Goal: Information Seeking & Learning: Learn about a topic

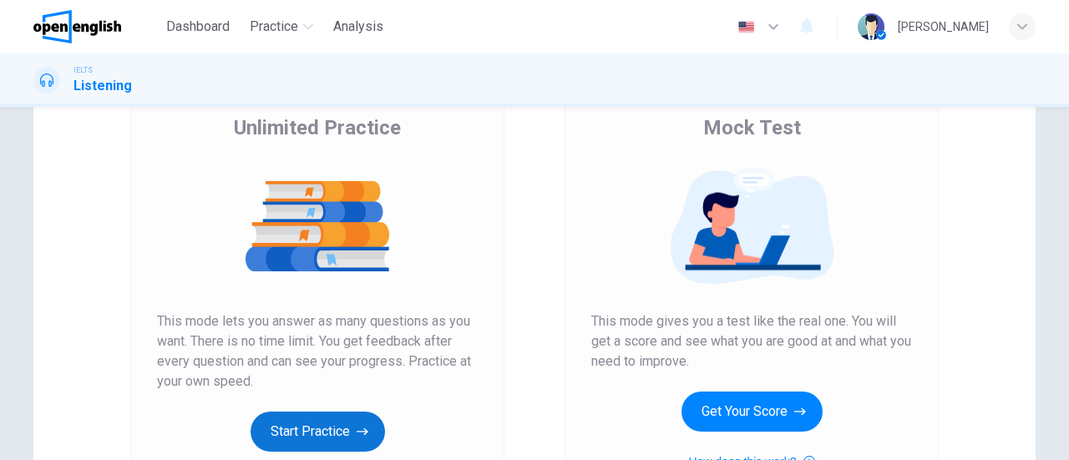
scroll to position [251, 0]
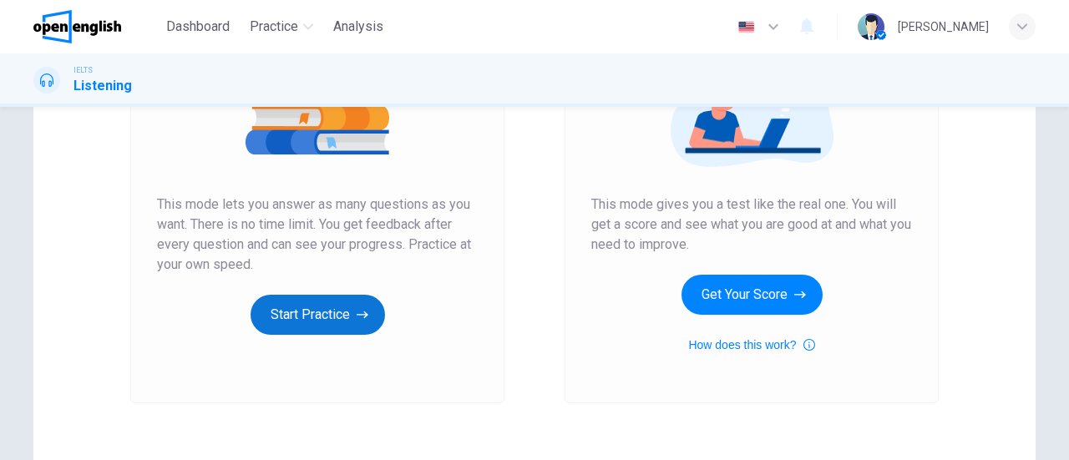
click at [316, 330] on button "Start Practice" at bounding box center [318, 315] width 134 height 40
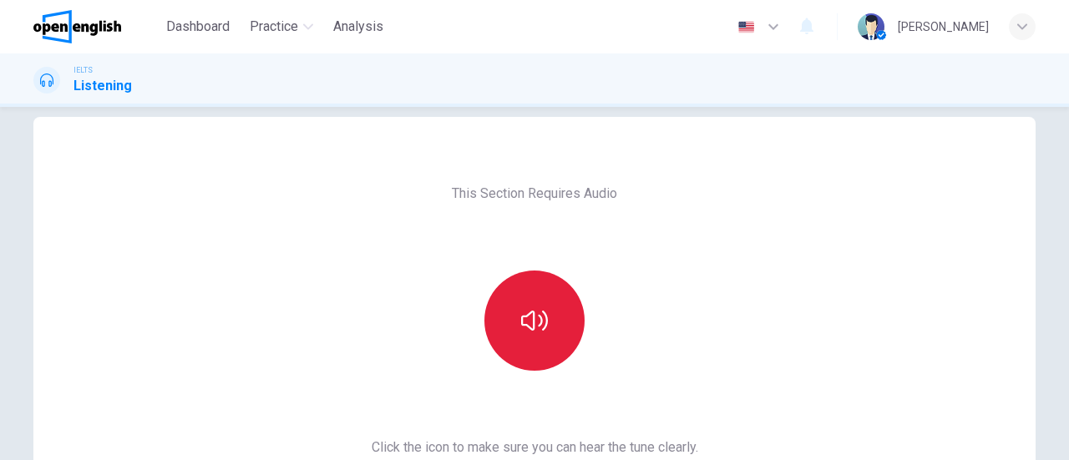
scroll to position [84, 0]
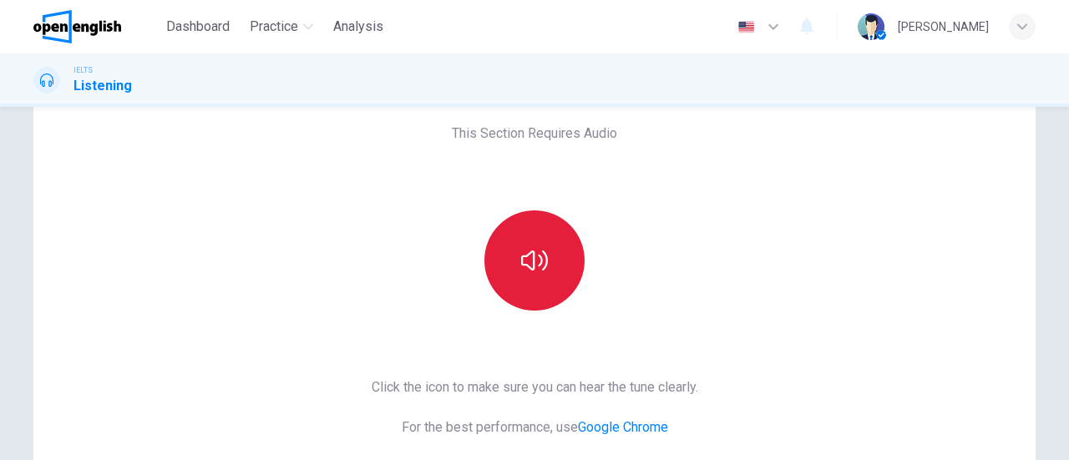
click at [525, 244] on button "button" at bounding box center [534, 260] width 100 height 100
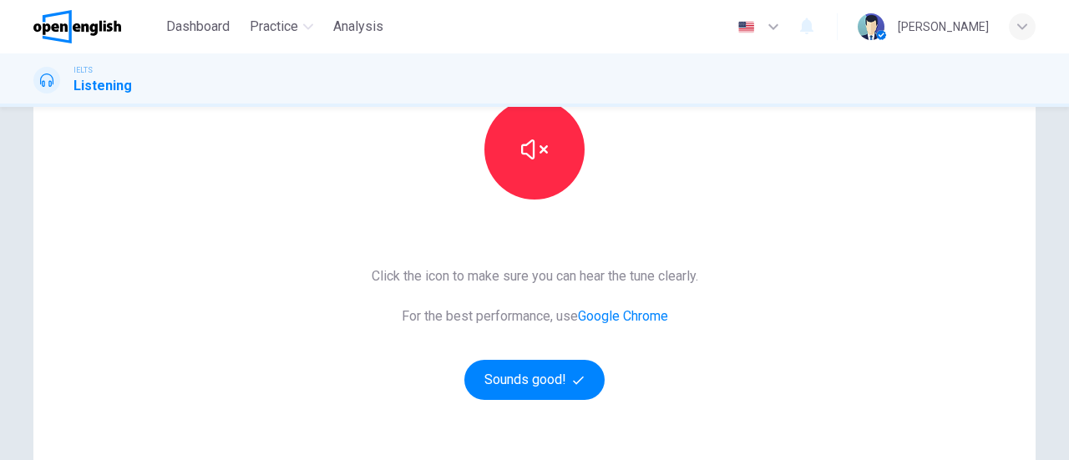
scroll to position [251, 0]
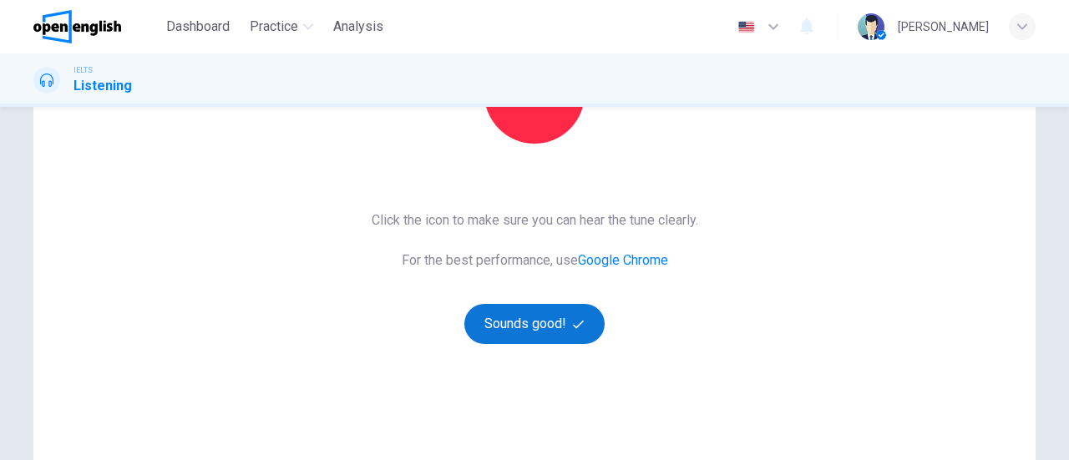
click at [548, 322] on button "Sounds good!" at bounding box center [534, 324] width 140 height 40
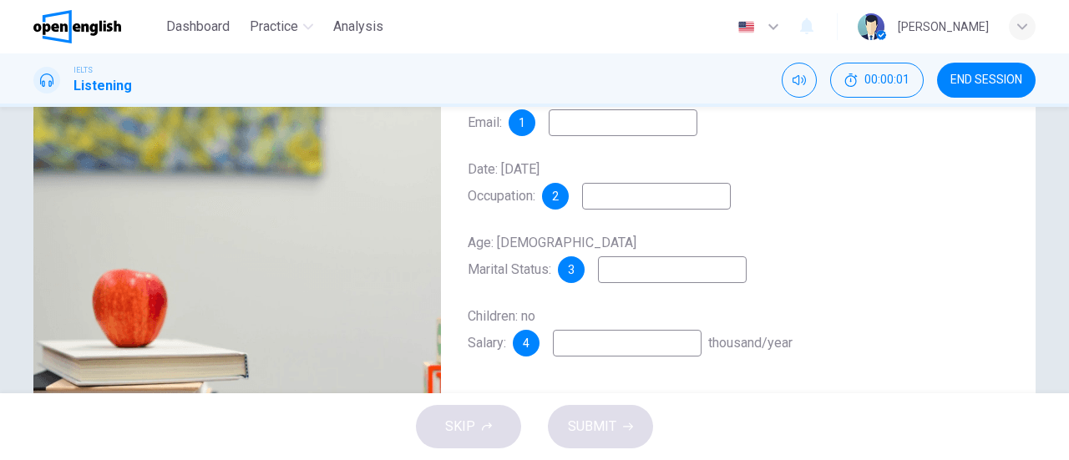
scroll to position [167, 0]
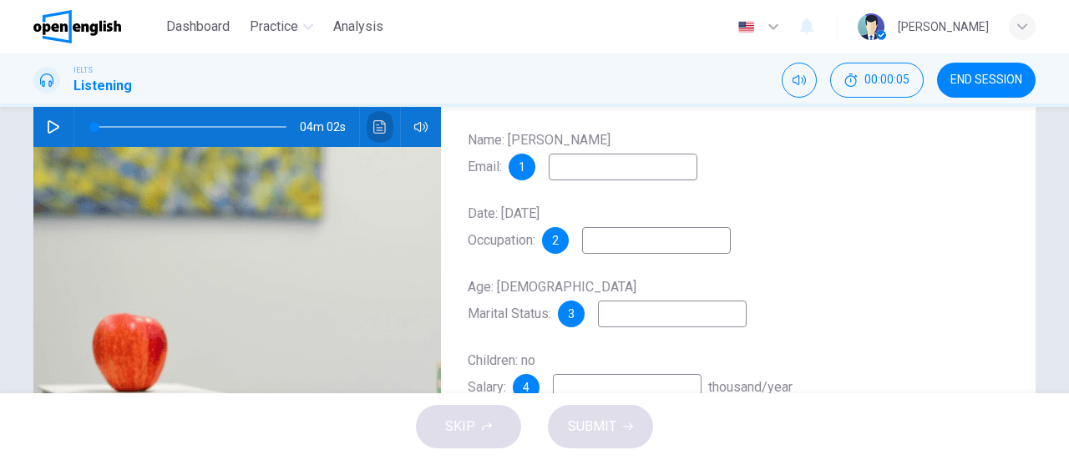
click at [373, 126] on icon "Click to see the audio transcription" at bounding box center [379, 126] width 13 height 13
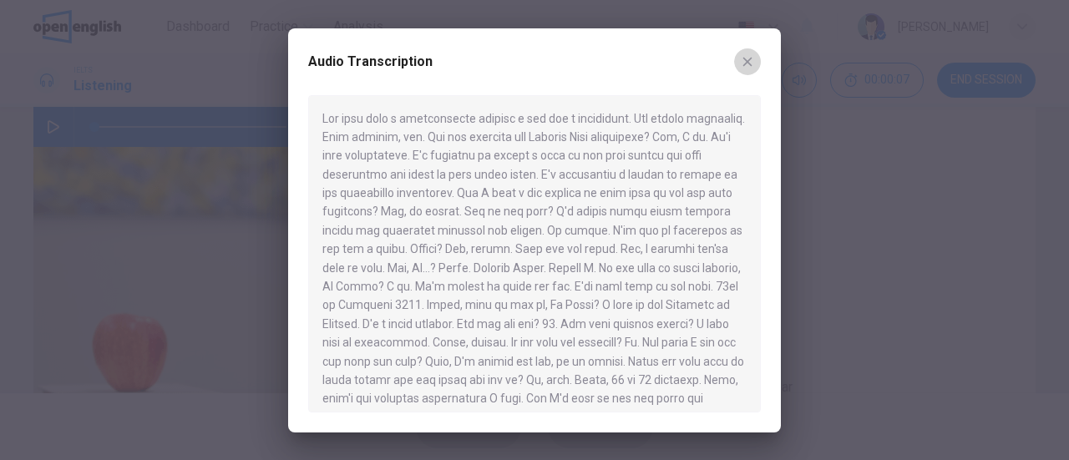
click at [750, 55] on icon "button" at bounding box center [747, 61] width 13 height 13
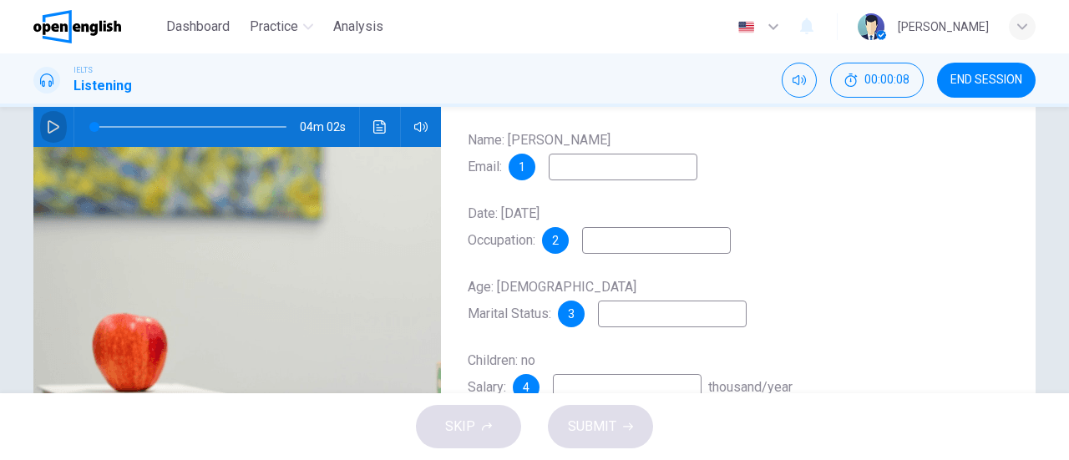
click at [47, 120] on icon "button" at bounding box center [53, 126] width 13 height 13
click at [375, 121] on icon "Click to see the audio transcription" at bounding box center [379, 126] width 13 height 13
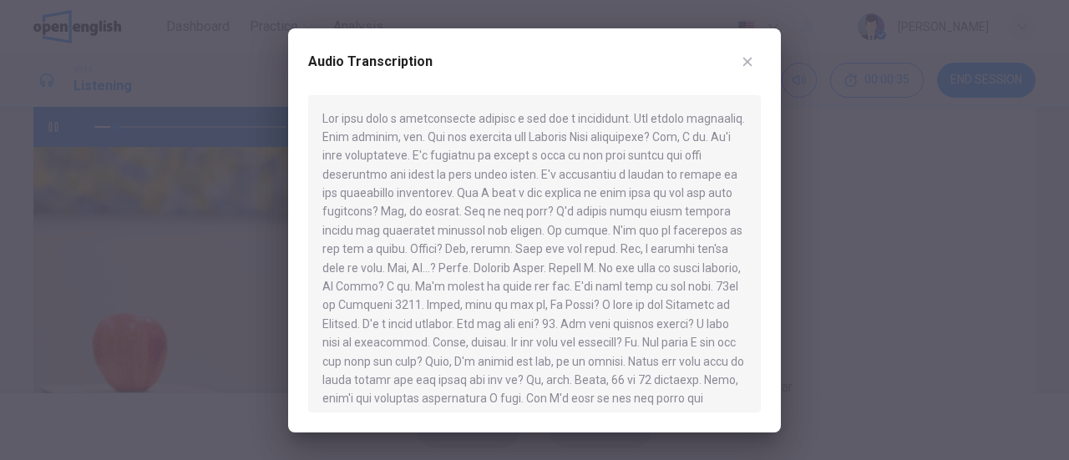
type input "**"
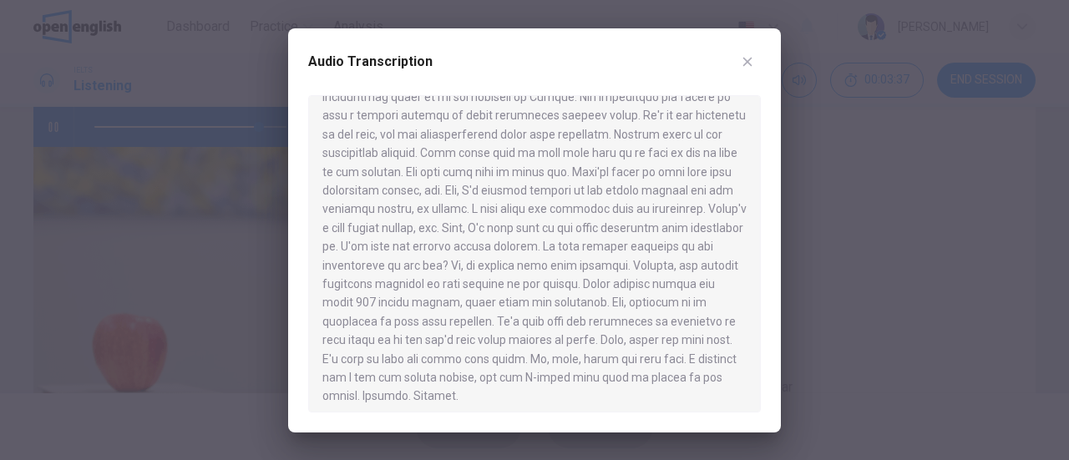
scroll to position [533, 0]
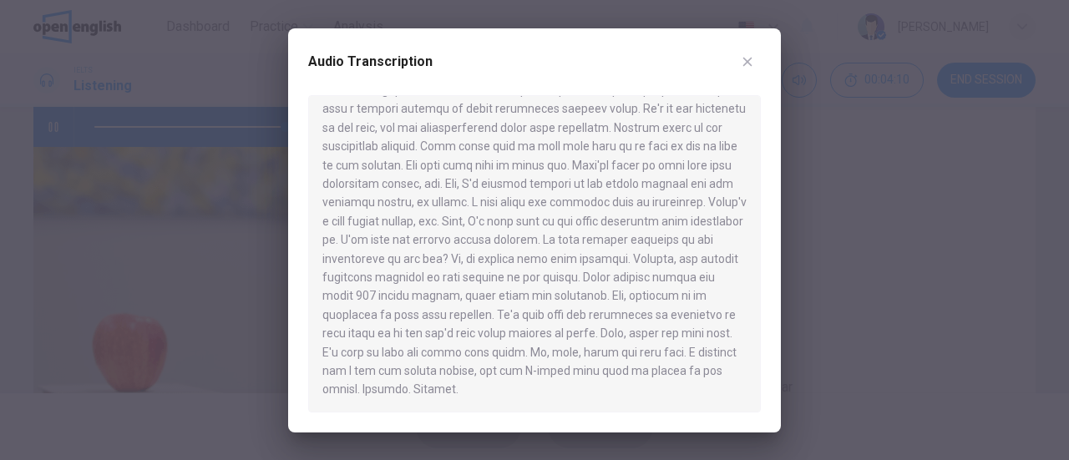
type input "*"
click at [749, 66] on icon "button" at bounding box center [747, 61] width 13 height 13
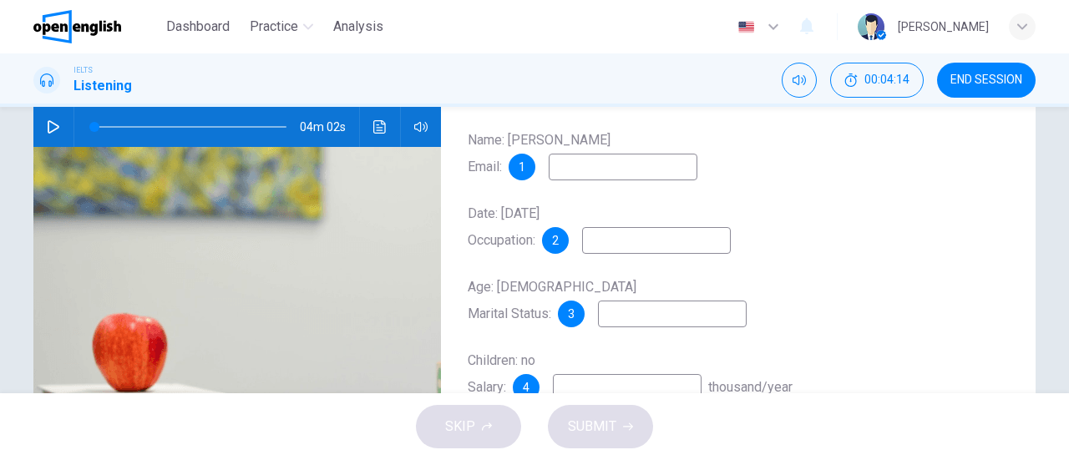
click at [626, 169] on input at bounding box center [623, 167] width 149 height 27
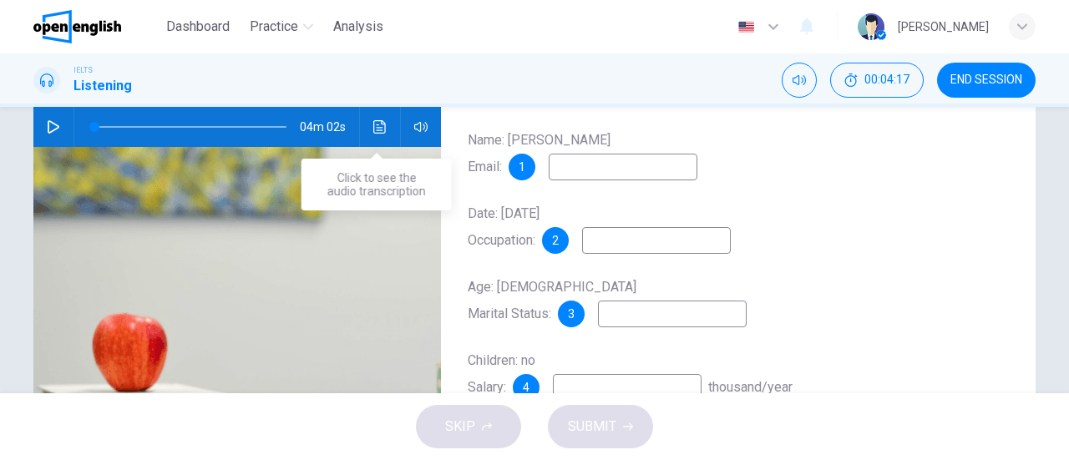
click at [378, 123] on icon "Click to see the audio transcription" at bounding box center [379, 126] width 13 height 13
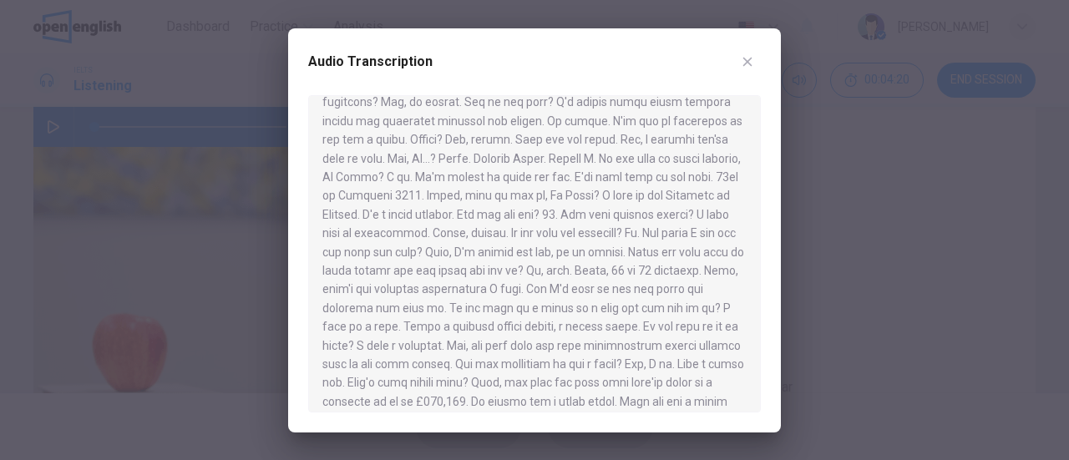
scroll to position [84, 0]
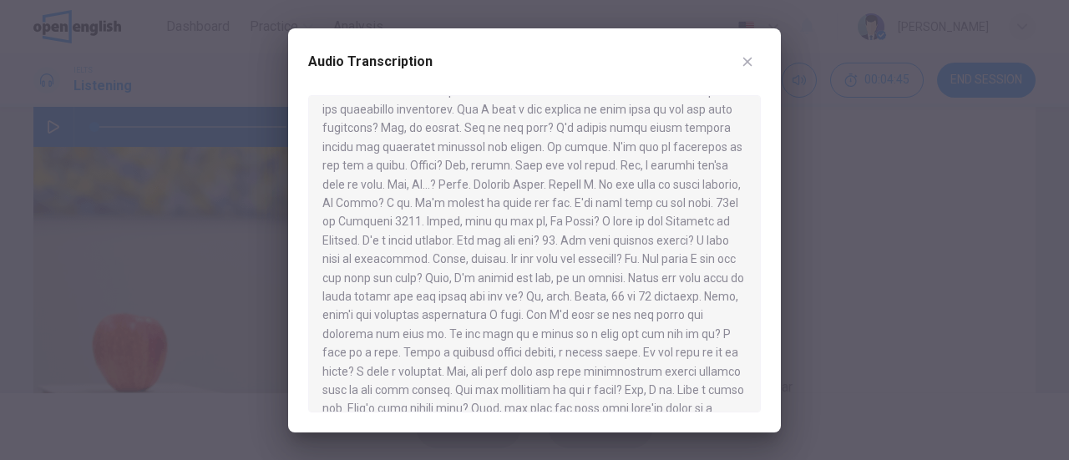
drag, startPoint x: 449, startPoint y: 205, endPoint x: 576, endPoint y: 204, distance: 127.0
click at [576, 204] on div at bounding box center [534, 253] width 453 height 317
click at [576, 200] on div at bounding box center [534, 253] width 453 height 317
click at [740, 61] on button "button" at bounding box center [747, 61] width 27 height 27
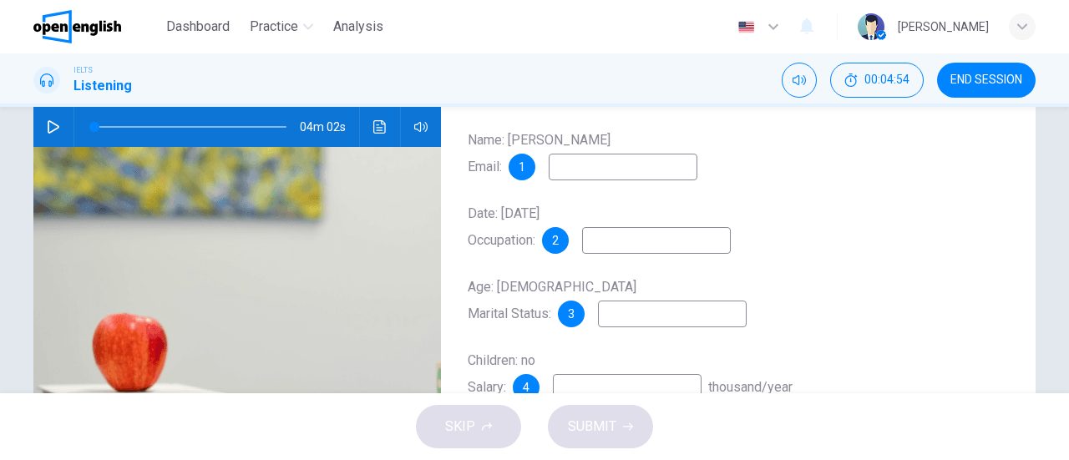
click at [644, 168] on input at bounding box center [623, 167] width 149 height 27
type input "**********"
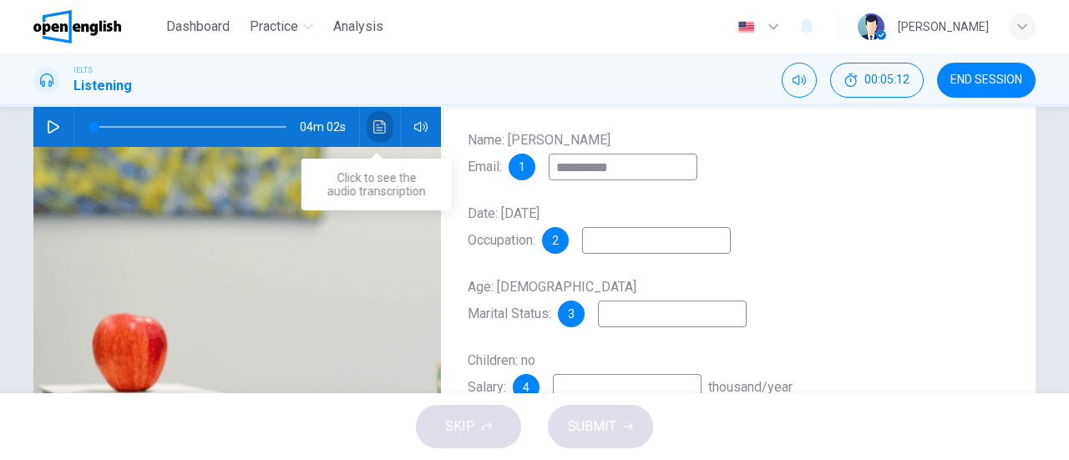
click at [382, 120] on icon "Click to see the audio transcription" at bounding box center [379, 126] width 13 height 13
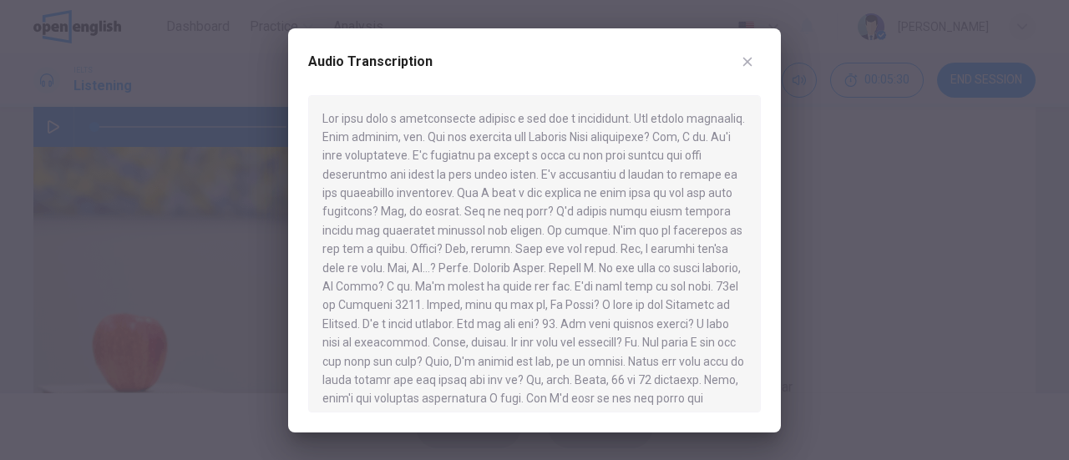
click at [744, 61] on icon "button" at bounding box center [747, 61] width 13 height 13
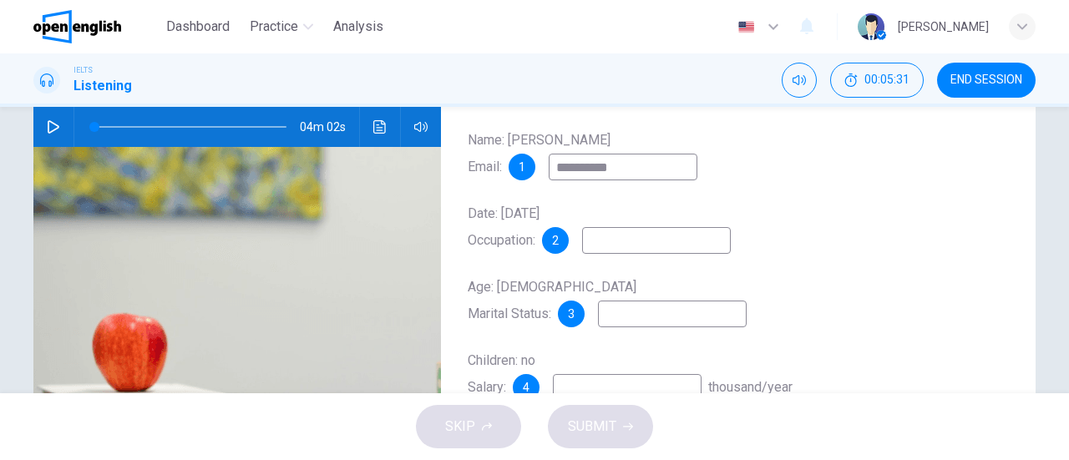
click at [621, 231] on input at bounding box center [656, 240] width 149 height 27
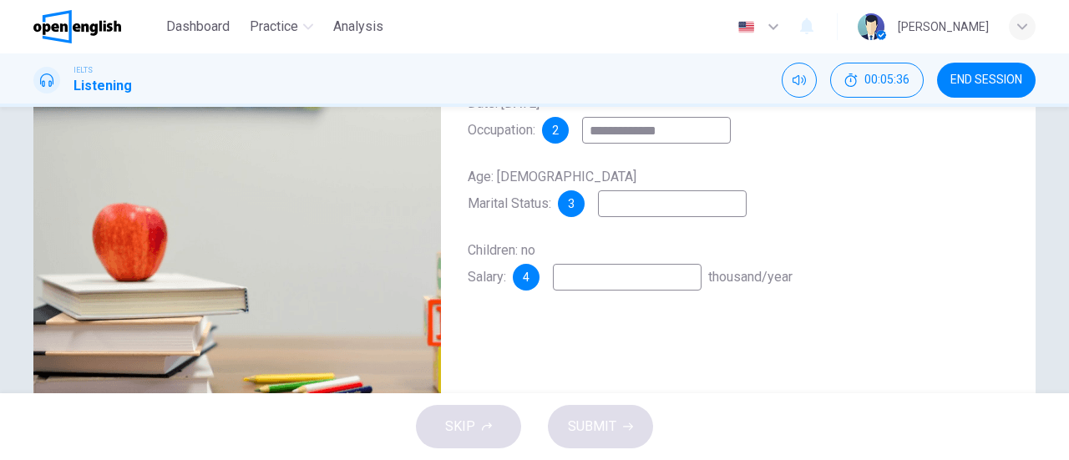
scroll to position [251, 0]
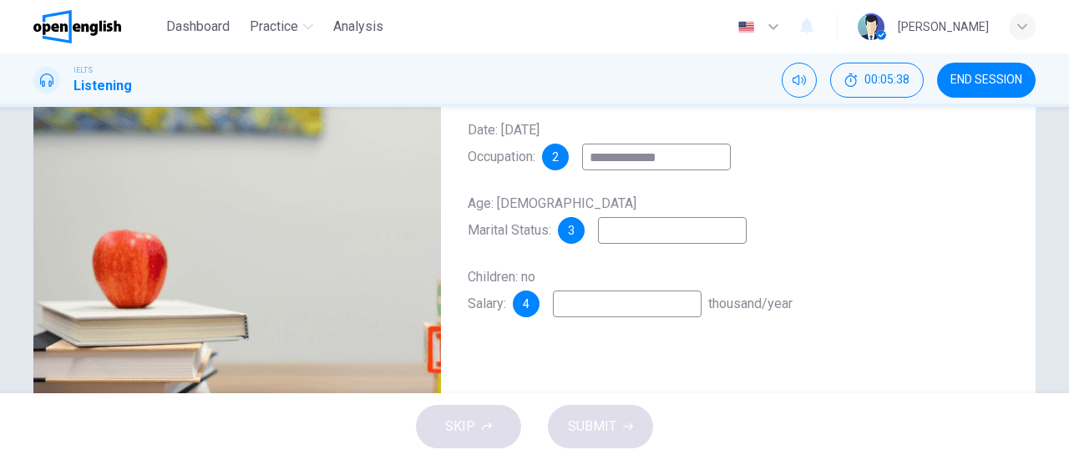
type input "**********"
click at [617, 236] on input at bounding box center [672, 230] width 149 height 27
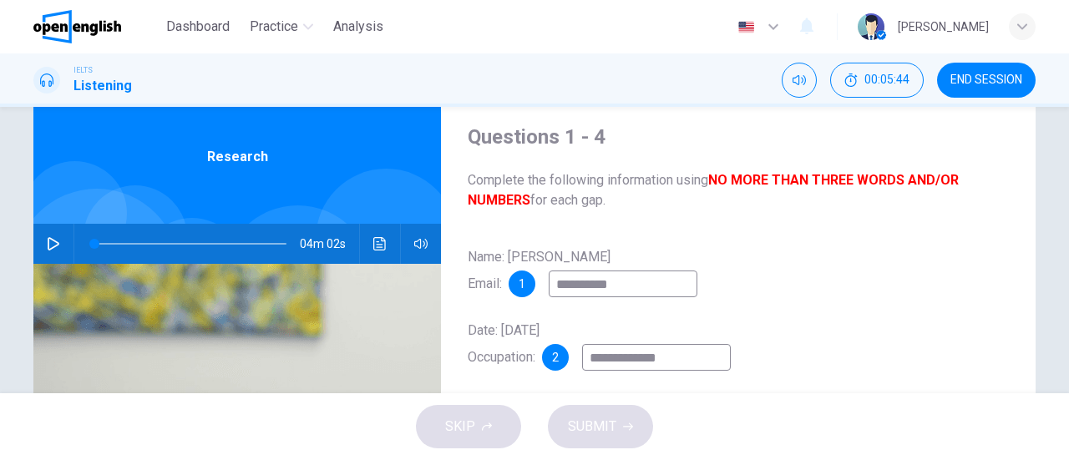
scroll to position [0, 0]
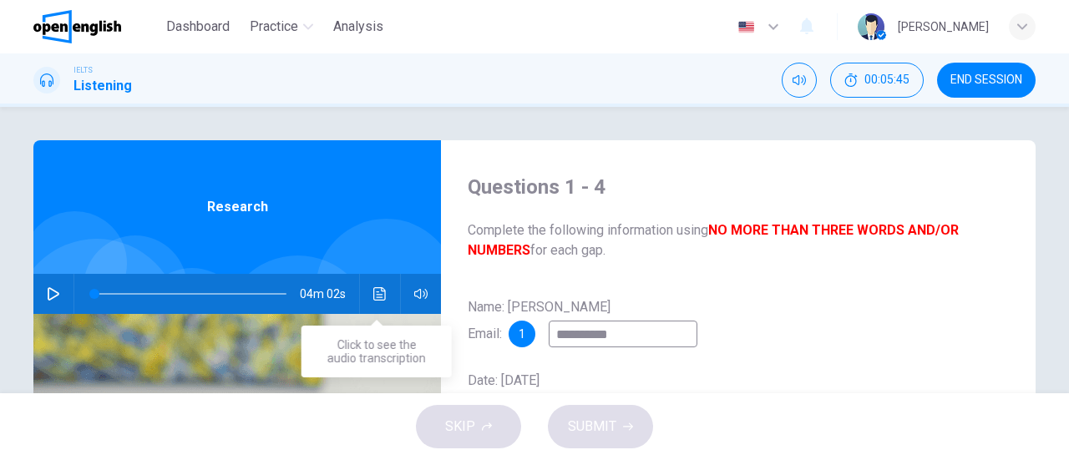
type input "******"
click at [376, 298] on icon "Click to see the audio transcription" at bounding box center [379, 293] width 13 height 13
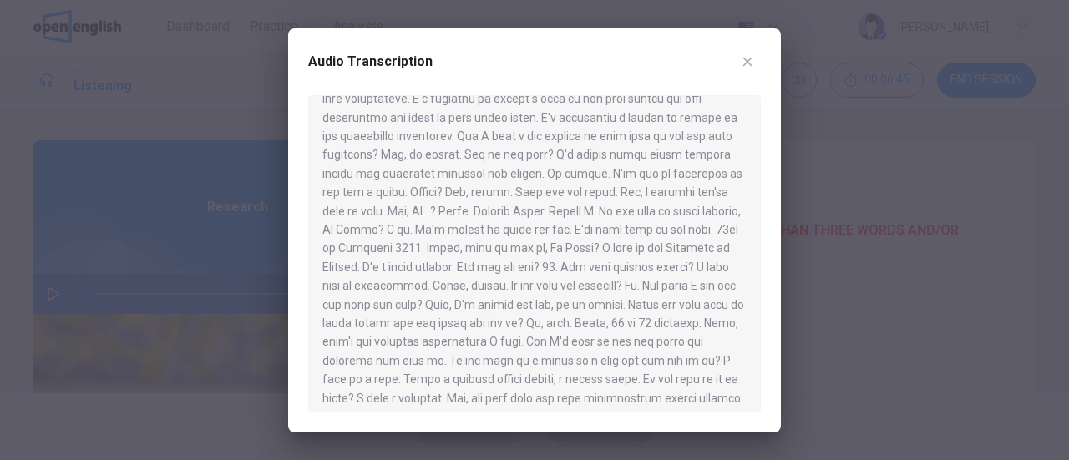
scroll to position [84, 0]
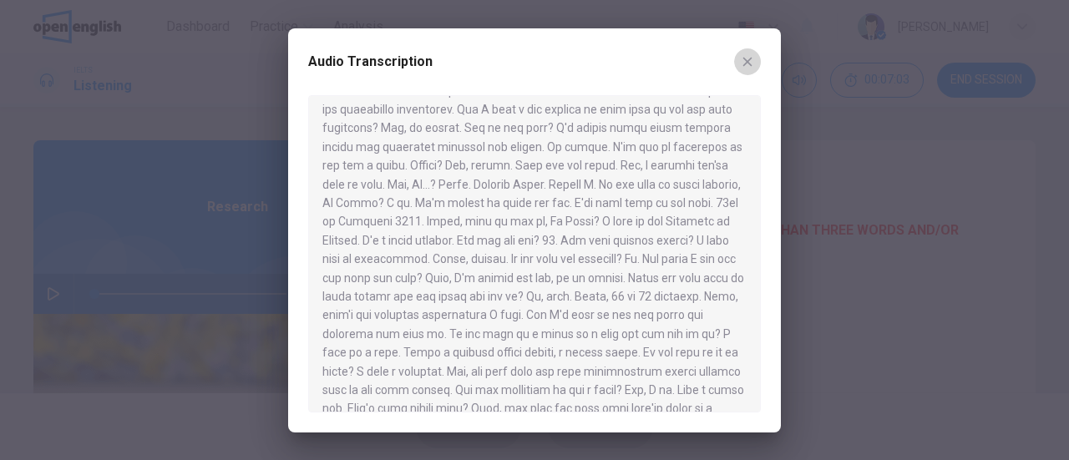
click at [748, 56] on icon "button" at bounding box center [747, 61] width 13 height 13
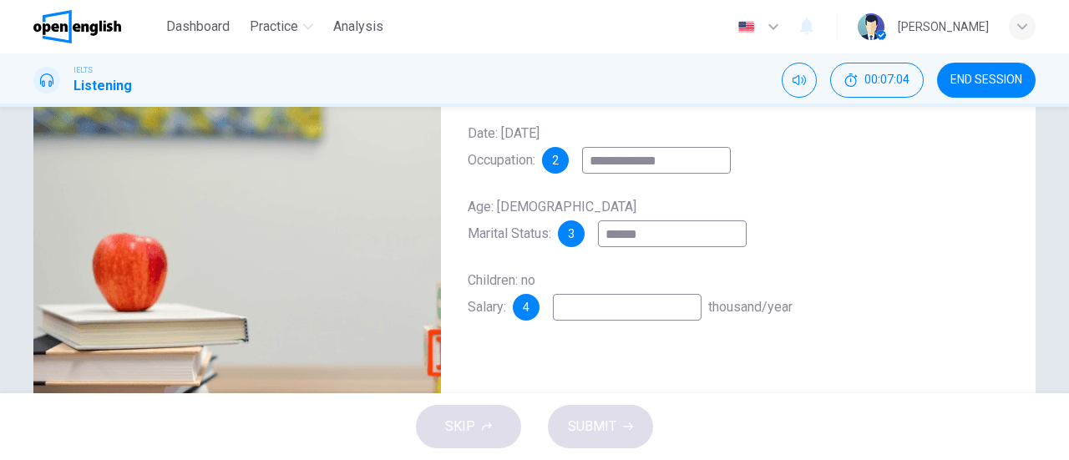
scroll to position [251, 0]
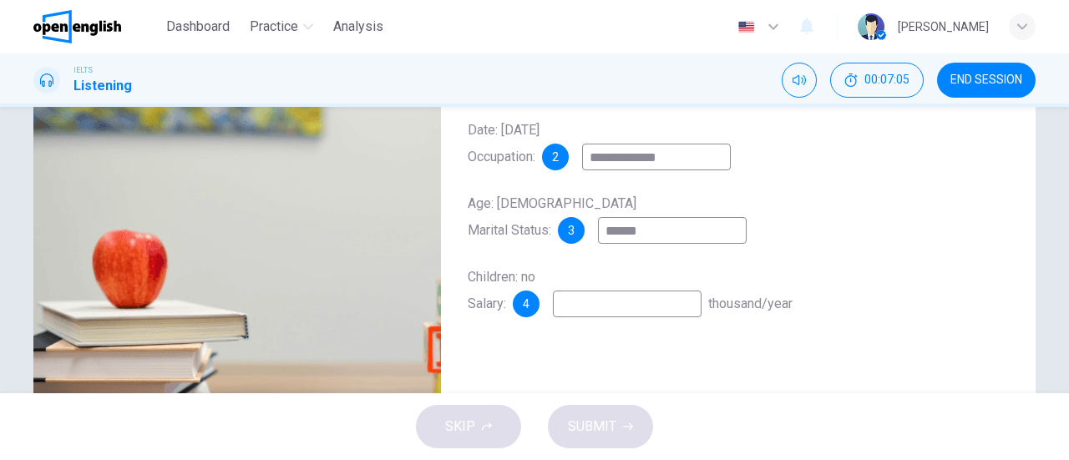
click at [614, 305] on input at bounding box center [627, 304] width 149 height 27
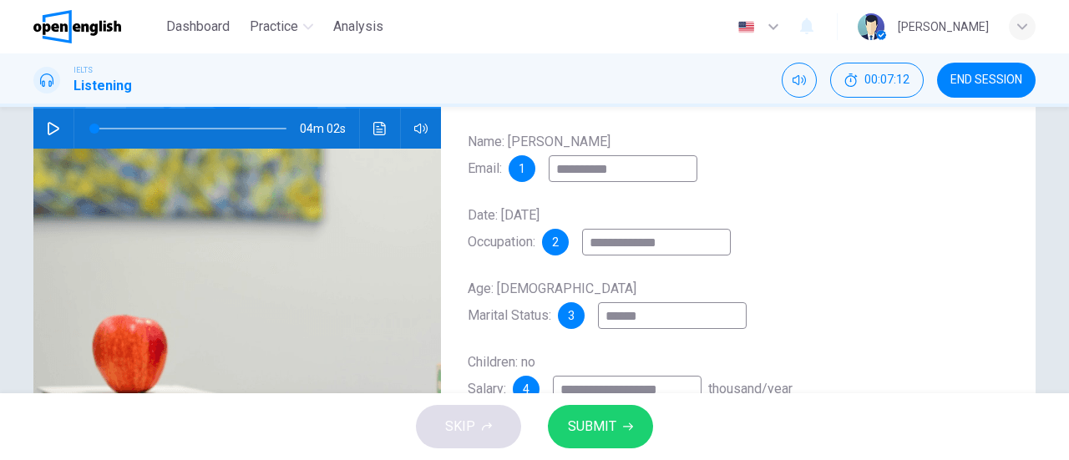
scroll to position [84, 0]
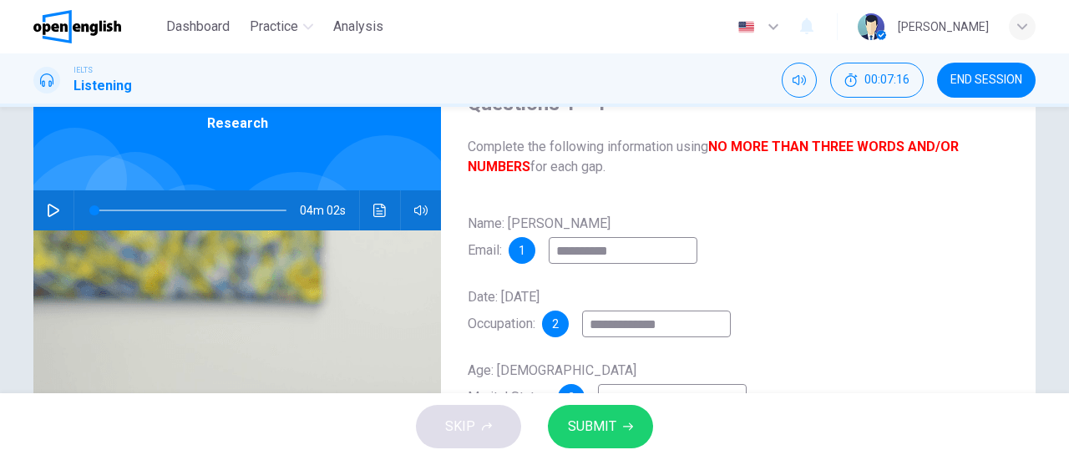
type input "**********"
click at [615, 426] on span "SUBMIT" at bounding box center [592, 426] width 48 height 23
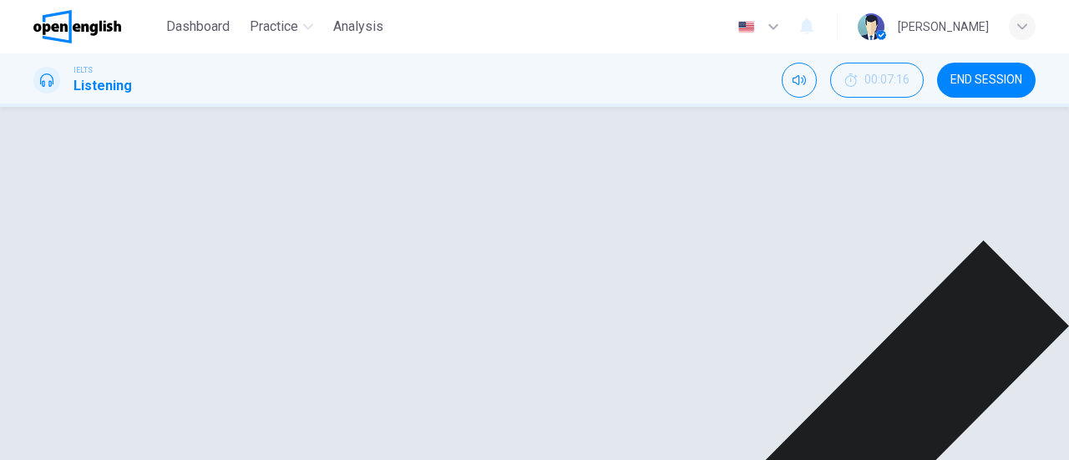
scroll to position [251, 0]
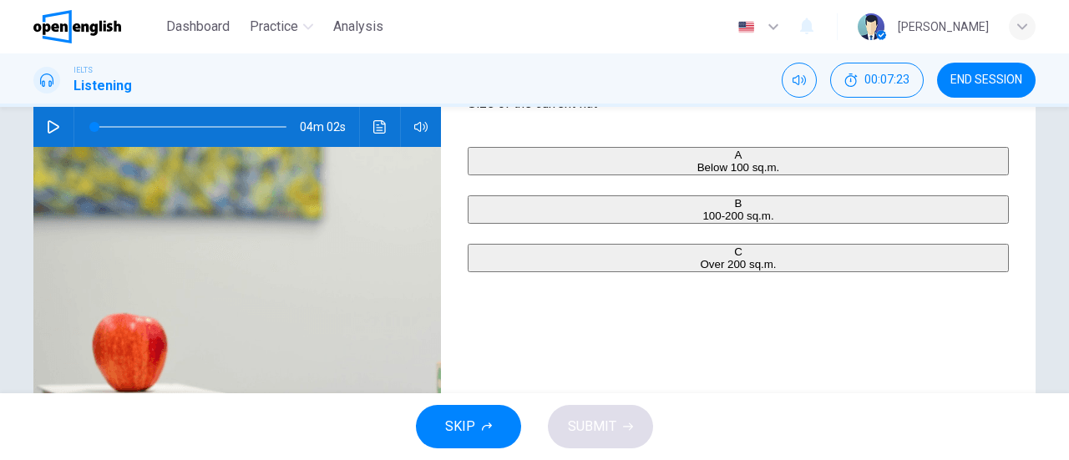
scroll to position [84, 0]
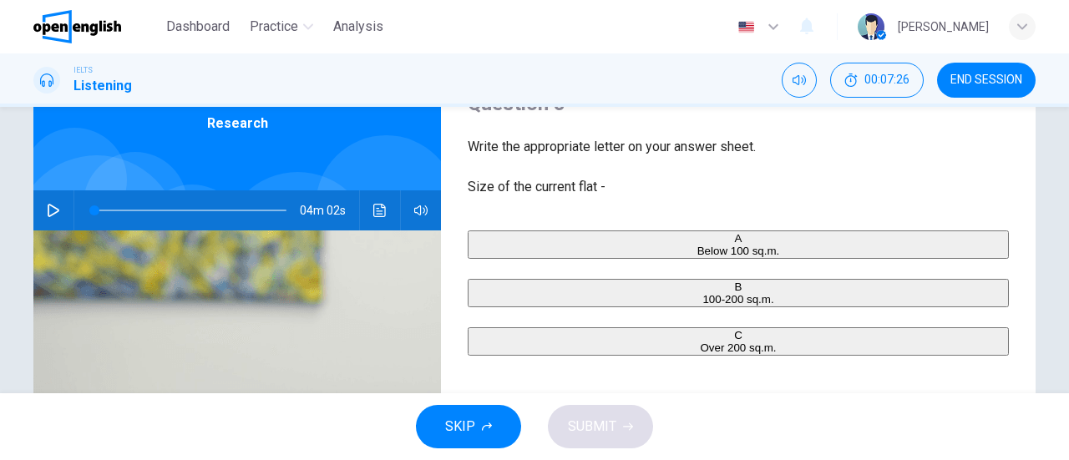
drag, startPoint x: 48, startPoint y: 213, endPoint x: 190, endPoint y: 230, distance: 142.1
click at [50, 212] on icon "button" at bounding box center [53, 210] width 13 height 13
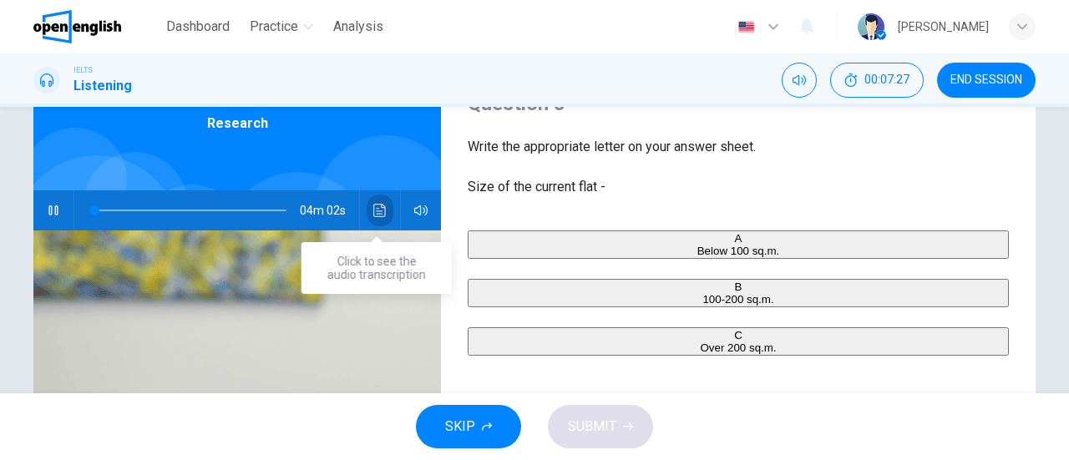
click at [382, 204] on icon "Click to see the audio transcription" at bounding box center [379, 210] width 13 height 13
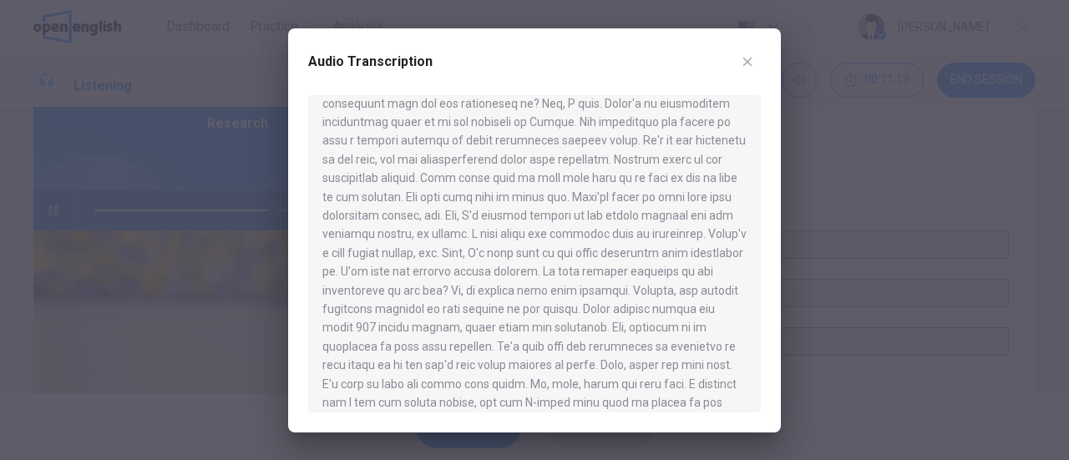
scroll to position [533, 0]
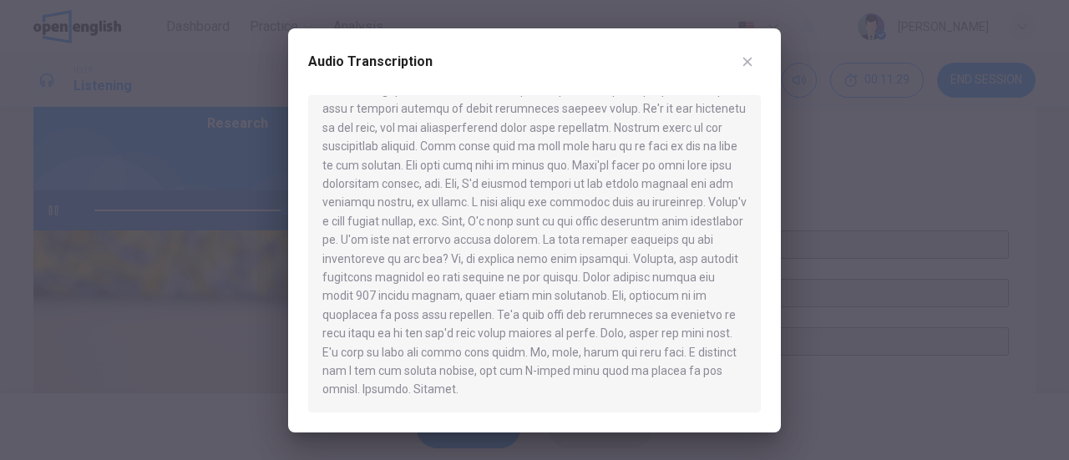
type input "*"
click at [748, 59] on icon "button" at bounding box center [747, 61] width 13 height 13
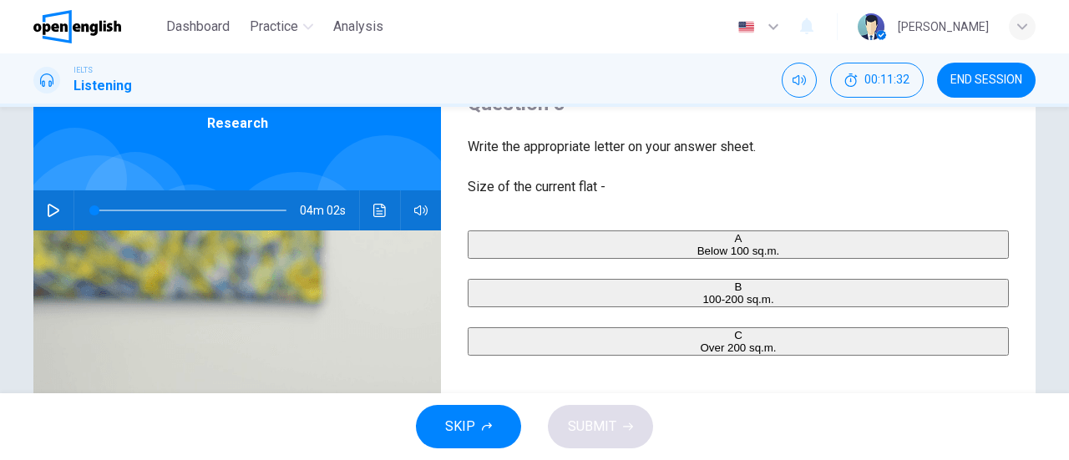
click at [486, 342] on div "C" at bounding box center [738, 335] width 538 height 13
click at [591, 414] on button "SUBMIT" at bounding box center [600, 426] width 105 height 43
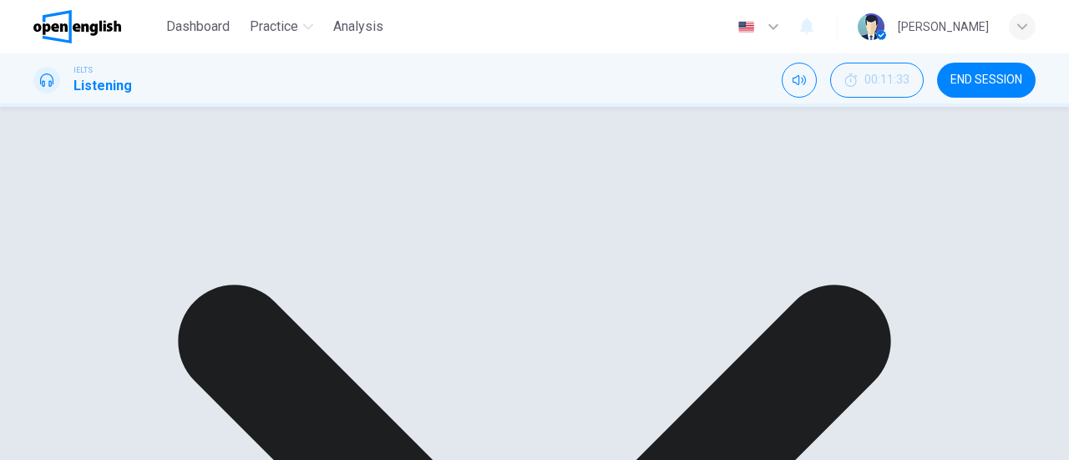
scroll to position [167, 0]
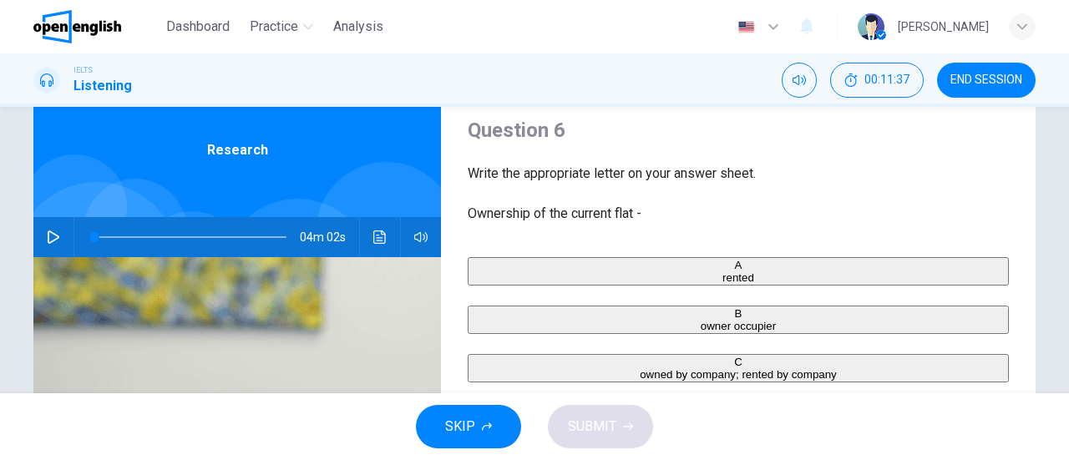
scroll to position [84, 0]
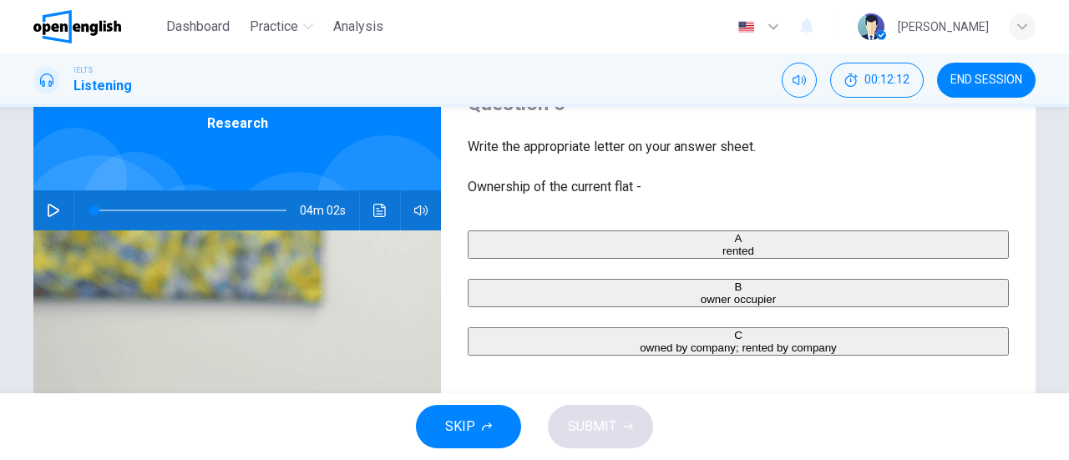
click at [640, 354] on span "owned by company; rented by company" at bounding box center [738, 348] width 197 height 13
click at [586, 429] on span "SUBMIT" at bounding box center [592, 426] width 48 height 23
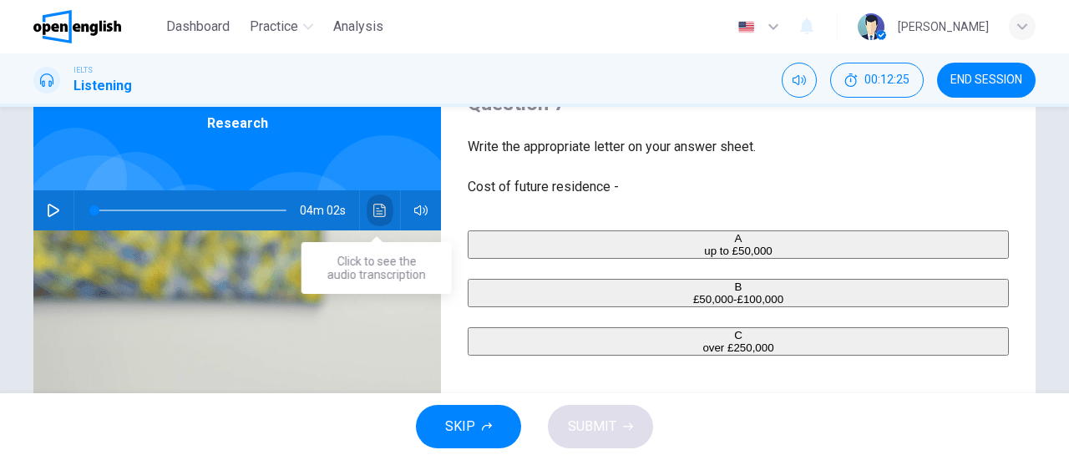
click at [373, 206] on icon "Click to see the audio transcription" at bounding box center [379, 210] width 13 height 13
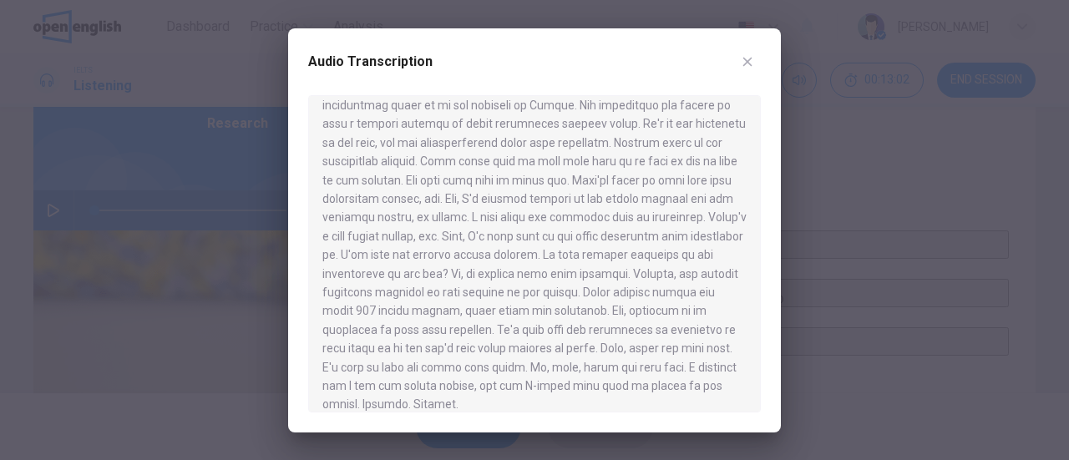
scroll to position [533, 0]
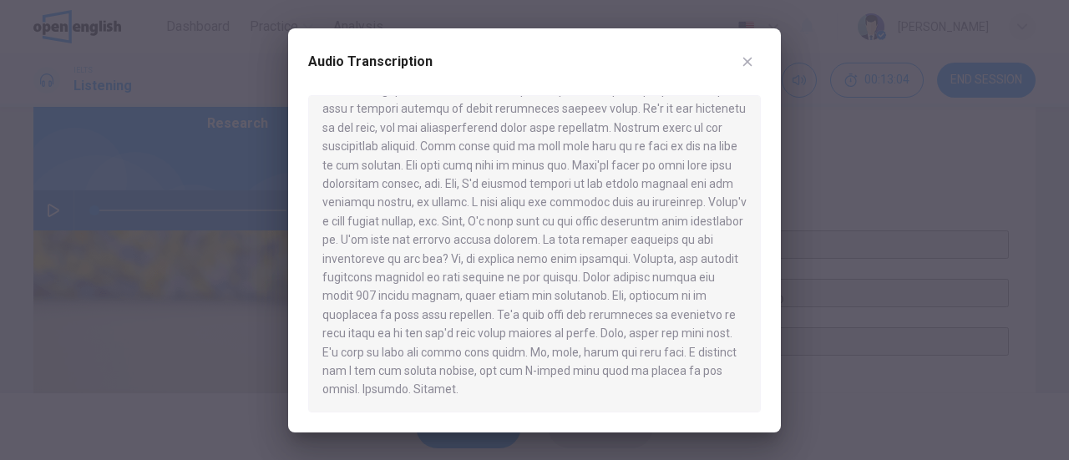
click at [743, 61] on icon "button" at bounding box center [747, 61] width 13 height 13
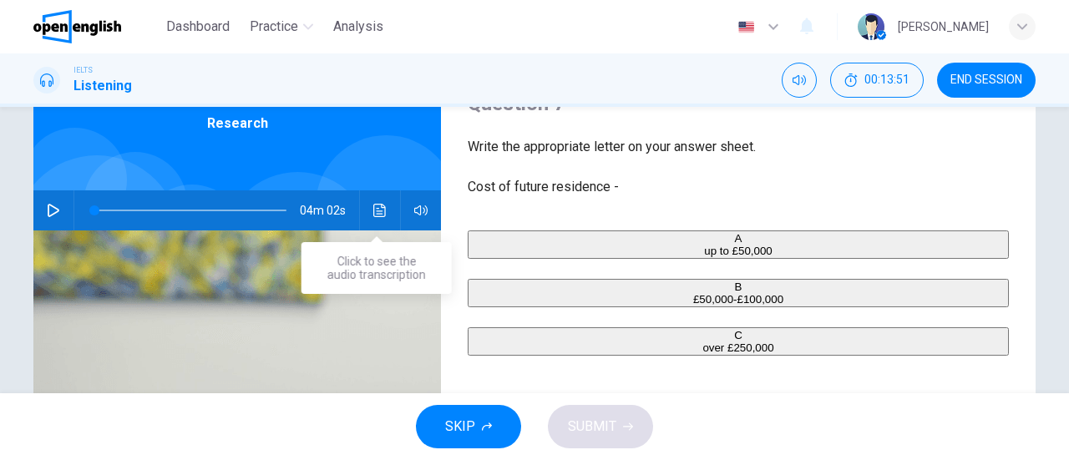
click at [381, 211] on icon "Click to see the audio transcription" at bounding box center [379, 210] width 13 height 13
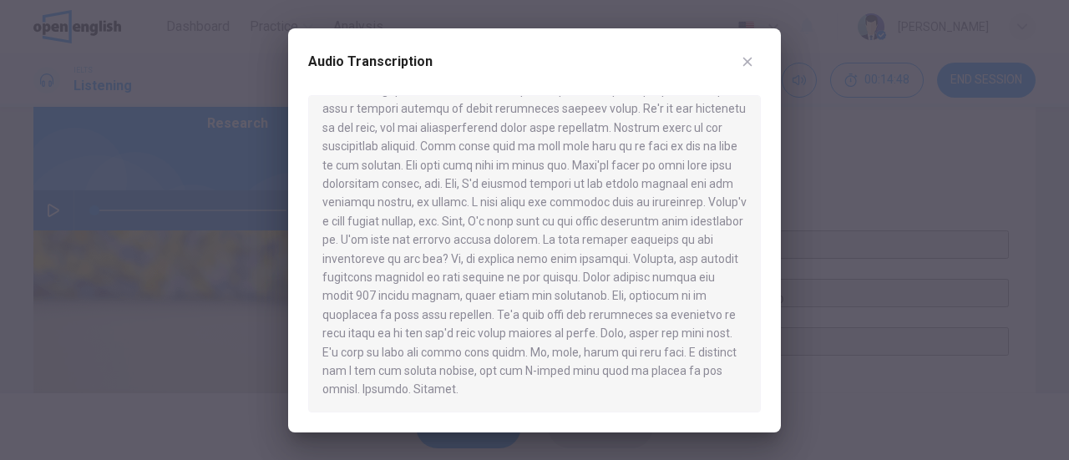
click at [752, 55] on icon "button" at bounding box center [747, 61] width 13 height 13
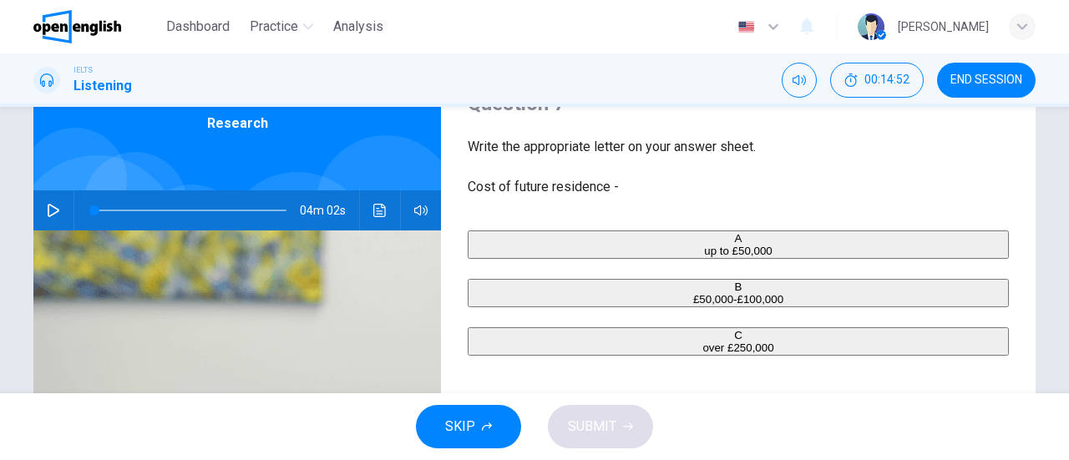
click at [702, 354] on span "over £250,000" at bounding box center [737, 348] width 71 height 13
click at [618, 433] on button "SUBMIT" at bounding box center [600, 426] width 105 height 43
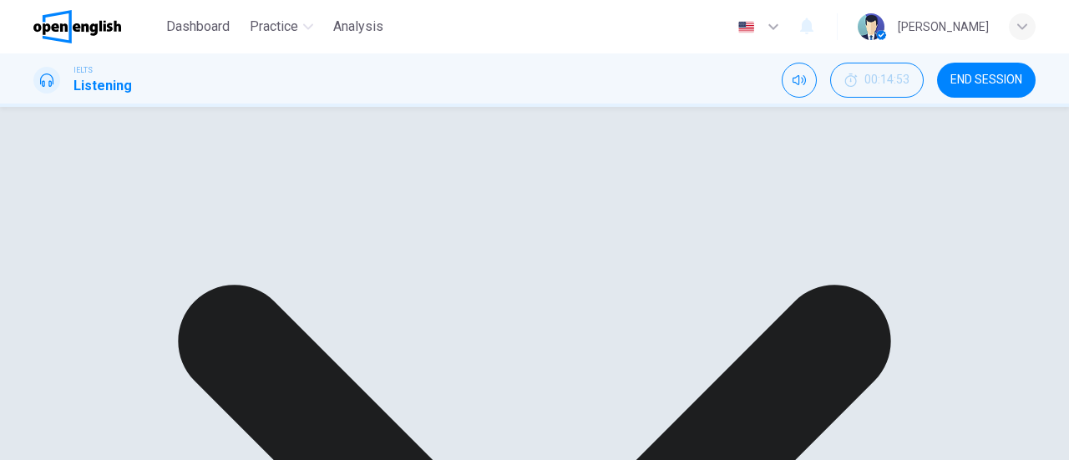
scroll to position [167, 0]
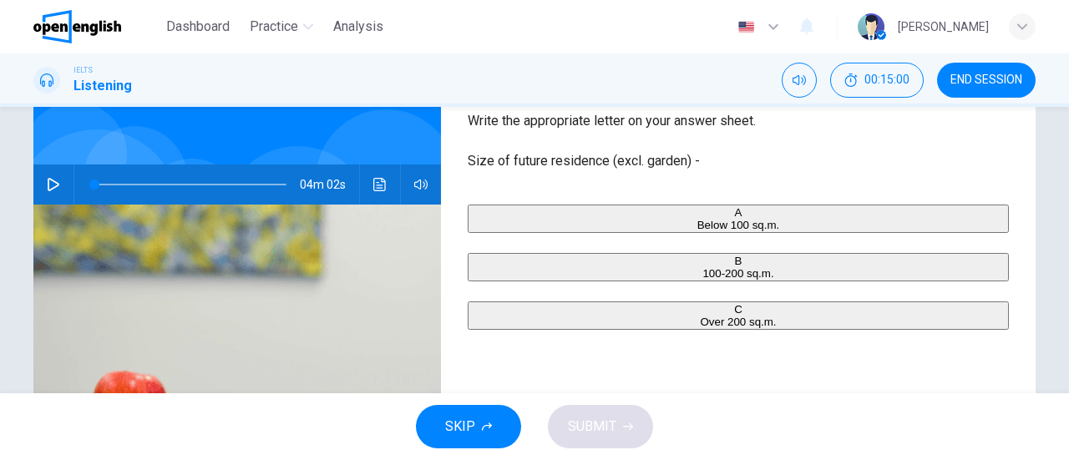
scroll to position [84, 0]
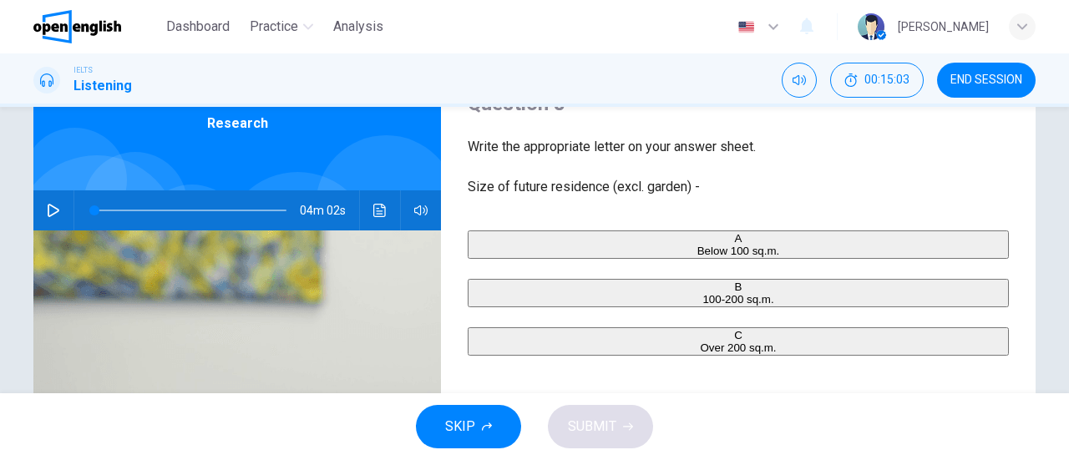
click at [702, 306] on span "100-200 sq.m." at bounding box center [737, 299] width 71 height 13
click at [616, 425] on button "SUBMIT" at bounding box center [600, 426] width 105 height 43
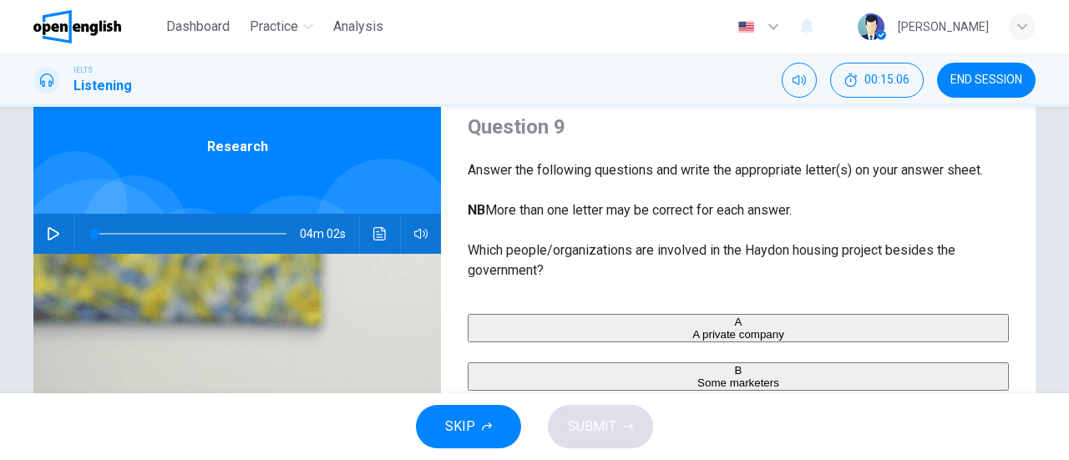
scroll to position [0, 0]
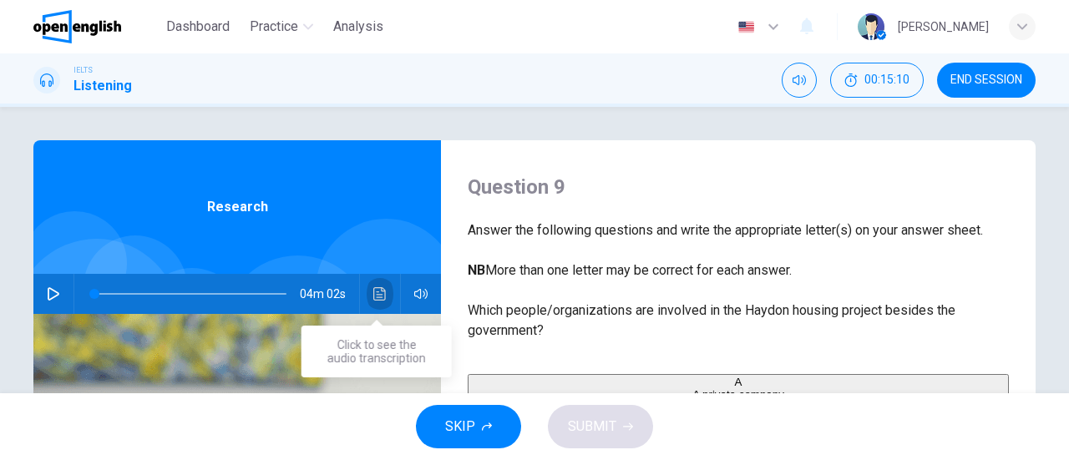
click at [368, 292] on button "Click to see the audio transcription" at bounding box center [380, 294] width 27 height 40
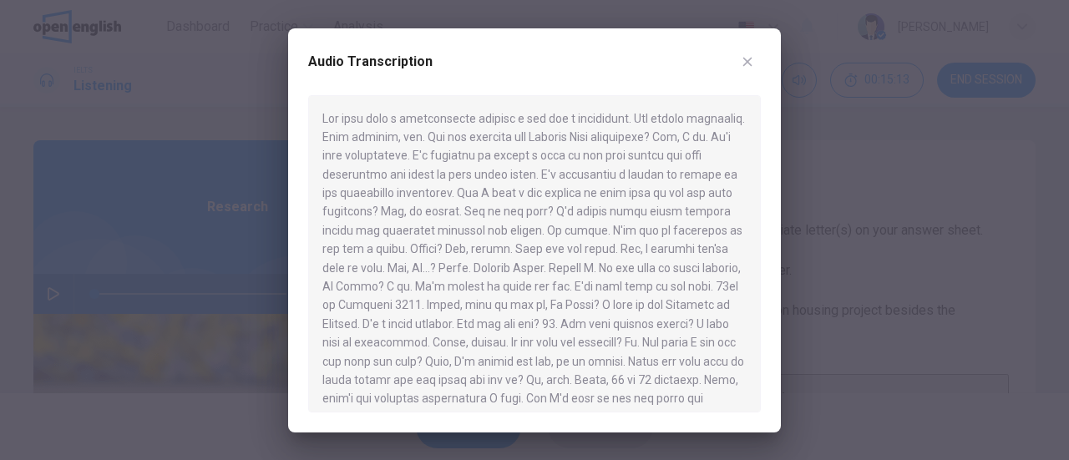
click at [747, 66] on icon "button" at bounding box center [747, 61] width 13 height 13
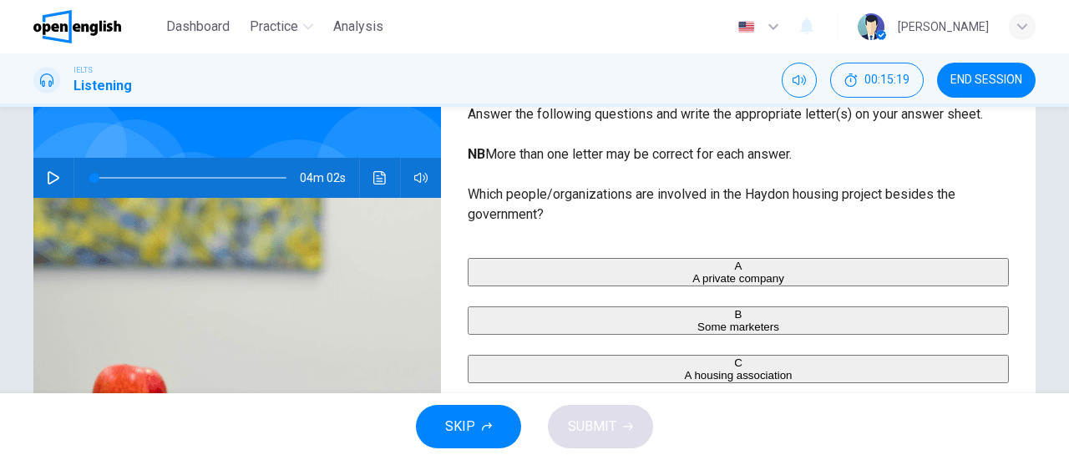
scroll to position [167, 0]
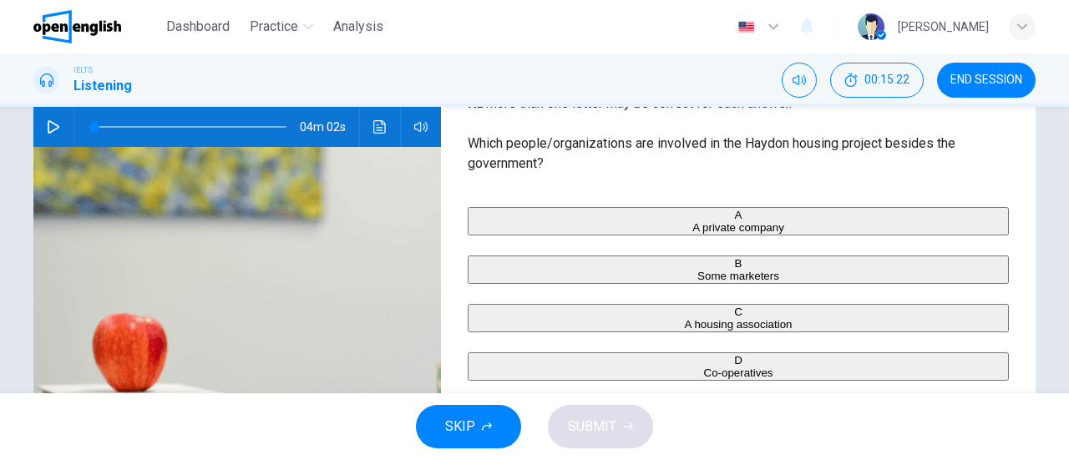
click at [692, 228] on span "A private company" at bounding box center [738, 227] width 92 height 13
click at [600, 442] on button "SUBMIT" at bounding box center [600, 426] width 105 height 43
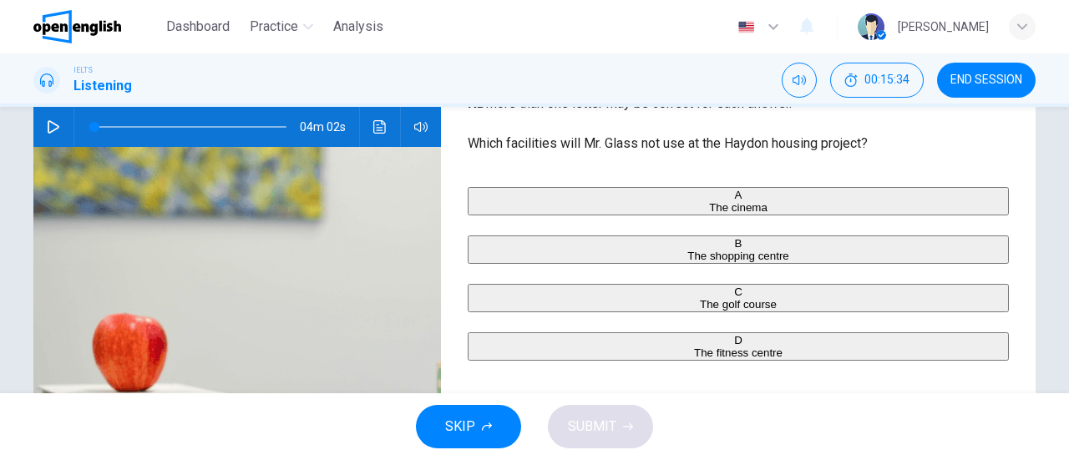
scroll to position [251, 0]
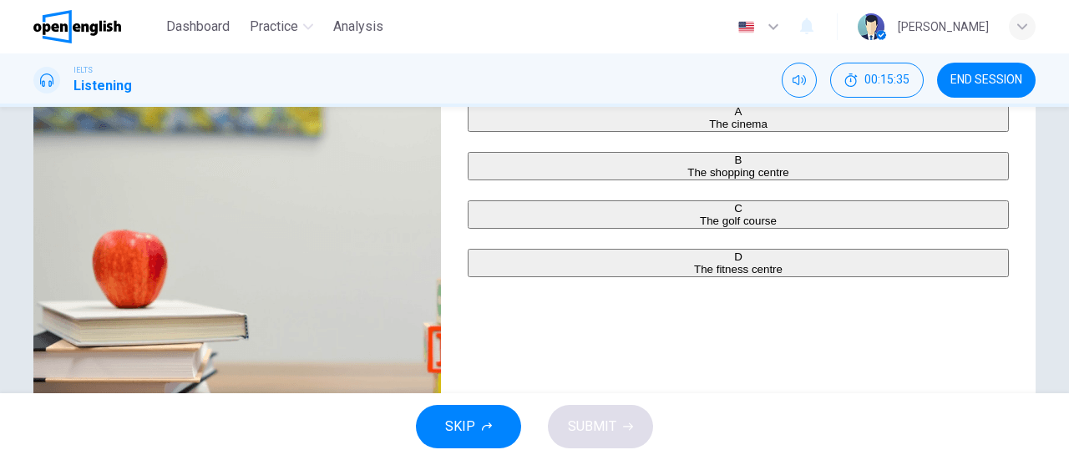
click at [700, 227] on span "The golf course" at bounding box center [738, 221] width 77 height 13
click at [596, 435] on span "SUBMIT" at bounding box center [592, 426] width 48 height 23
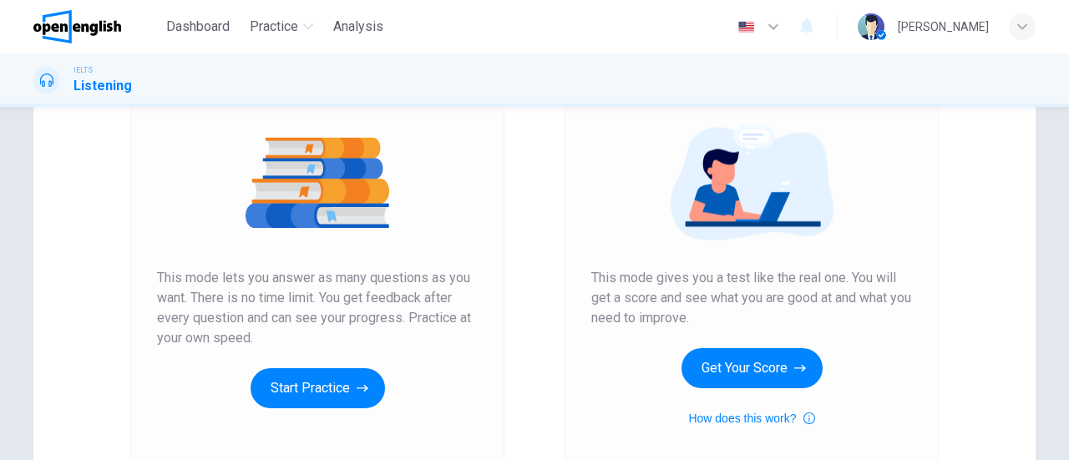
scroll to position [251, 0]
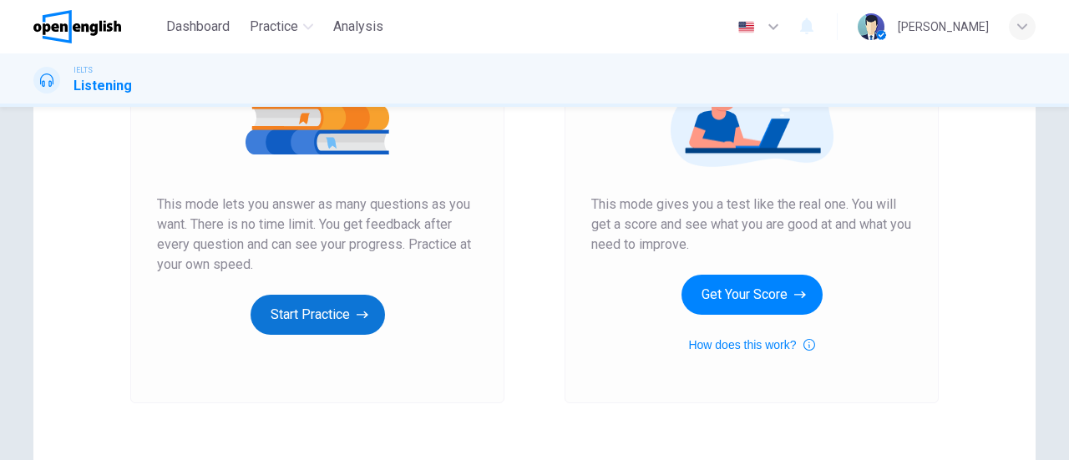
click at [346, 308] on button "Start Practice" at bounding box center [318, 315] width 134 height 40
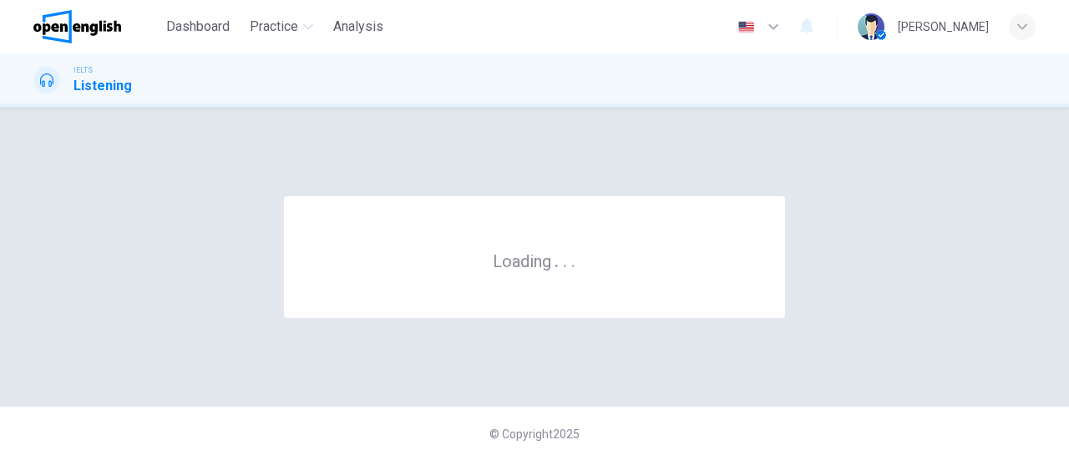
scroll to position [0, 0]
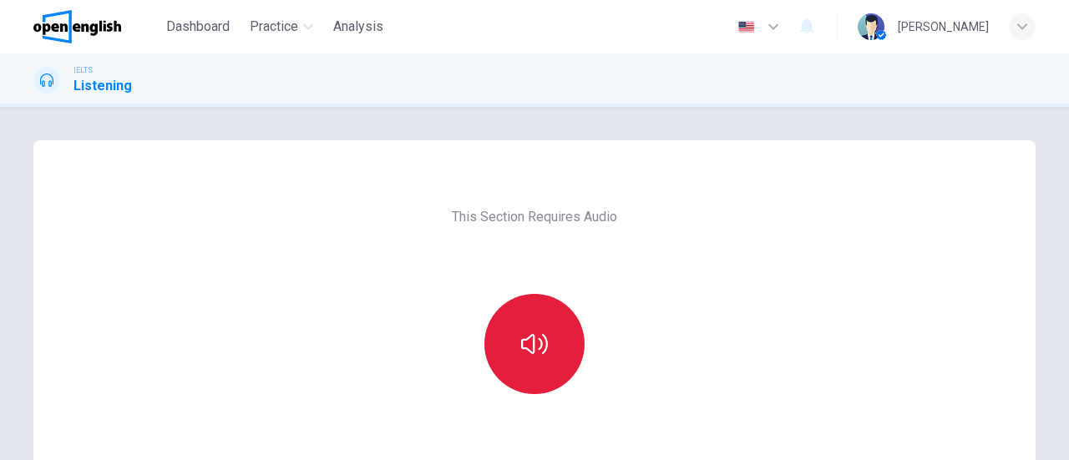
click at [546, 333] on button "button" at bounding box center [534, 344] width 100 height 100
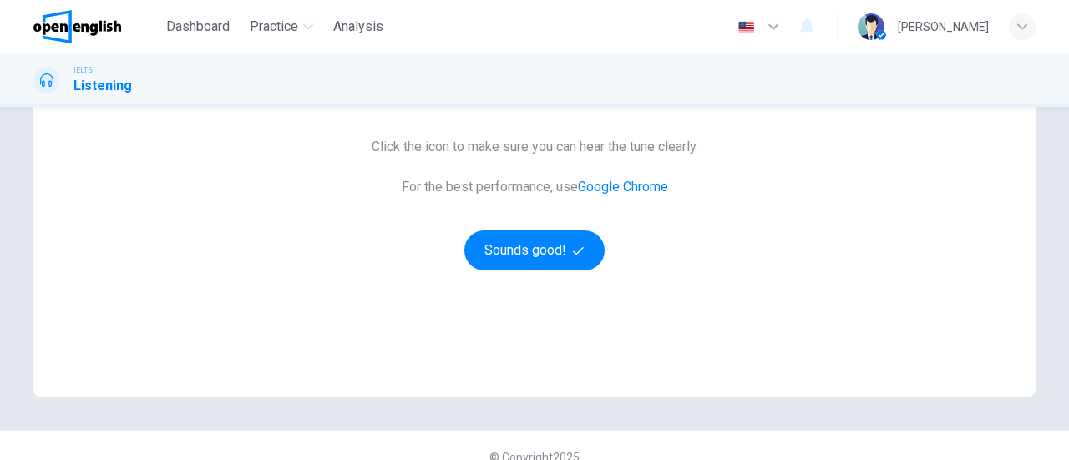
scroll to position [334, 0]
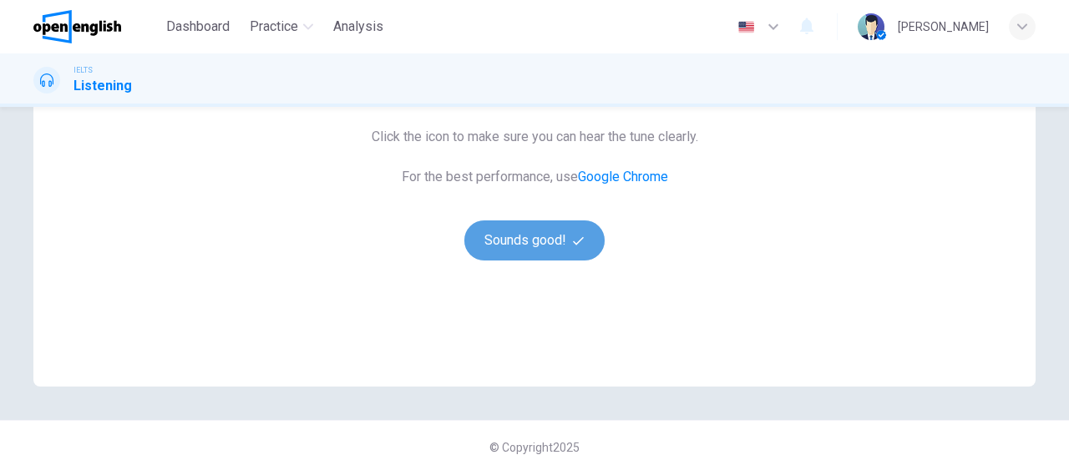
click at [551, 258] on button "Sounds good!" at bounding box center [534, 241] width 140 height 40
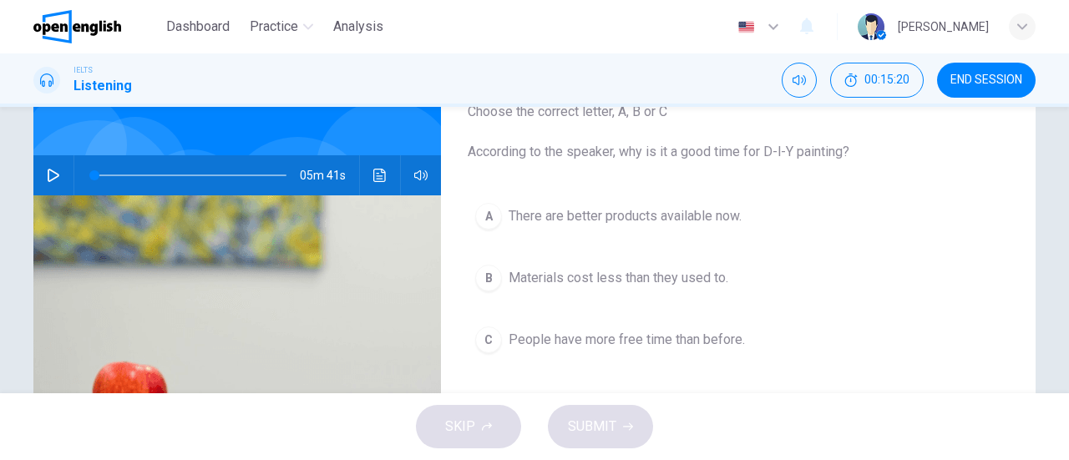
scroll to position [84, 0]
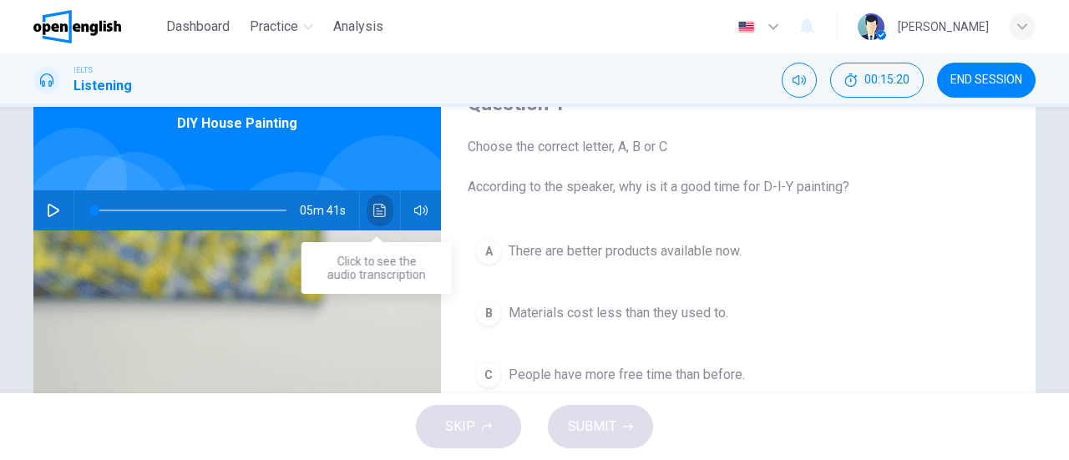
click at [378, 219] on button "Click to see the audio transcription" at bounding box center [380, 210] width 27 height 40
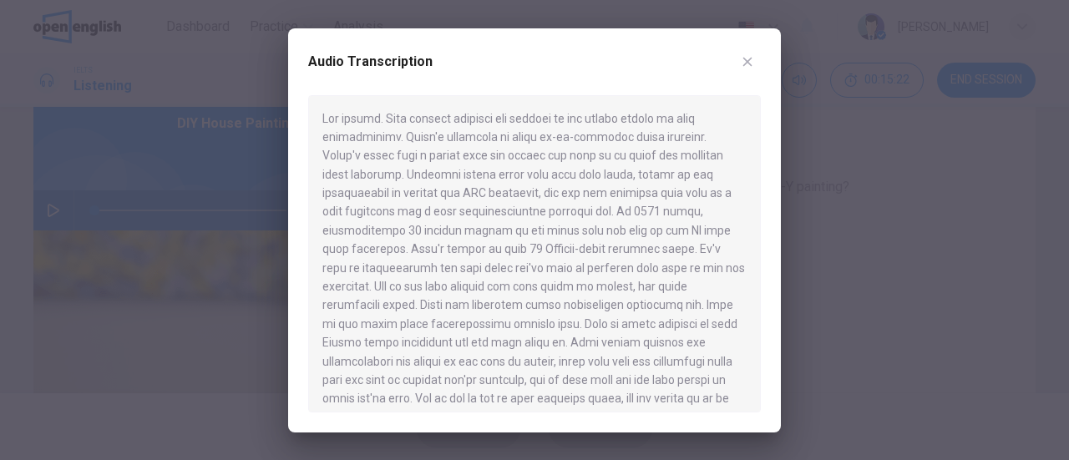
click at [741, 59] on icon "button" at bounding box center [747, 61] width 13 height 13
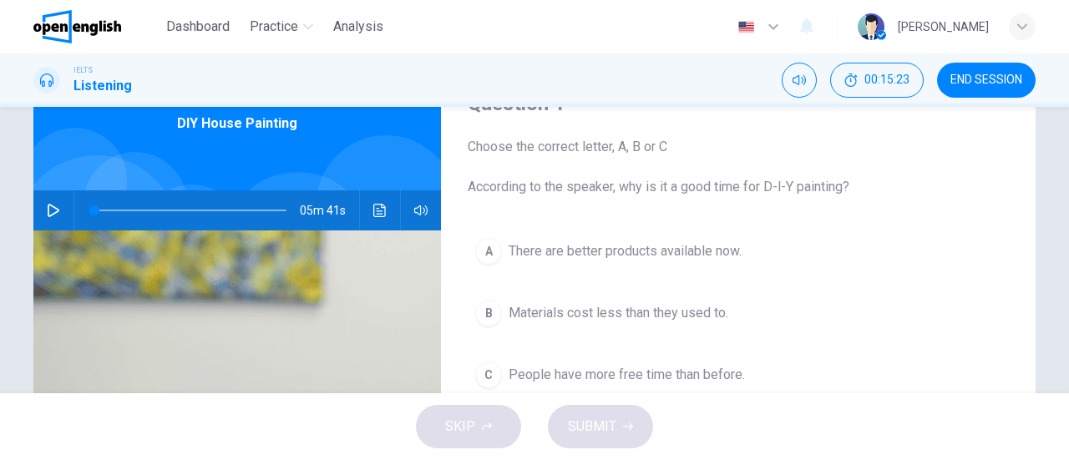
drag, startPoint x: 54, startPoint y: 216, endPoint x: 121, endPoint y: 231, distance: 68.3
click at [53, 216] on icon "button" at bounding box center [53, 210] width 13 height 13
click at [378, 215] on icon "Click to see the audio transcription" at bounding box center [379, 210] width 13 height 13
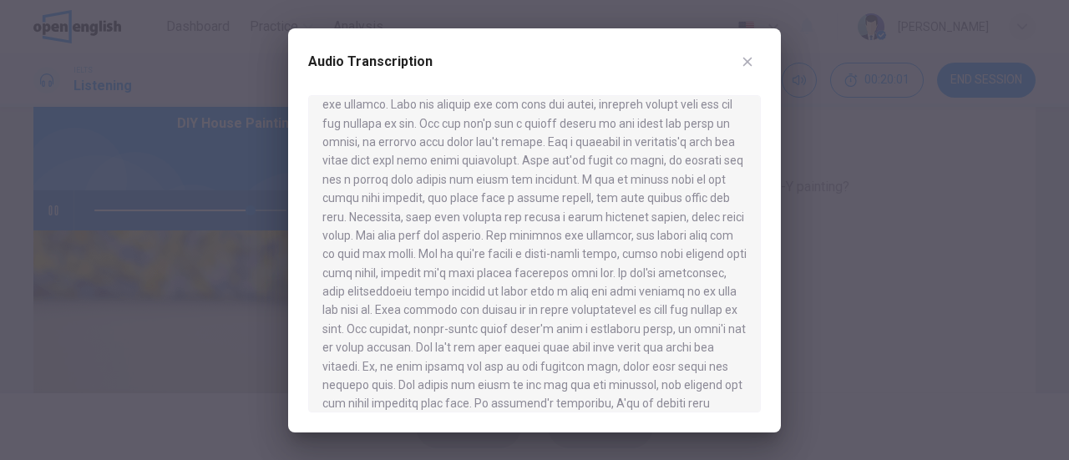
scroll to position [702, 0]
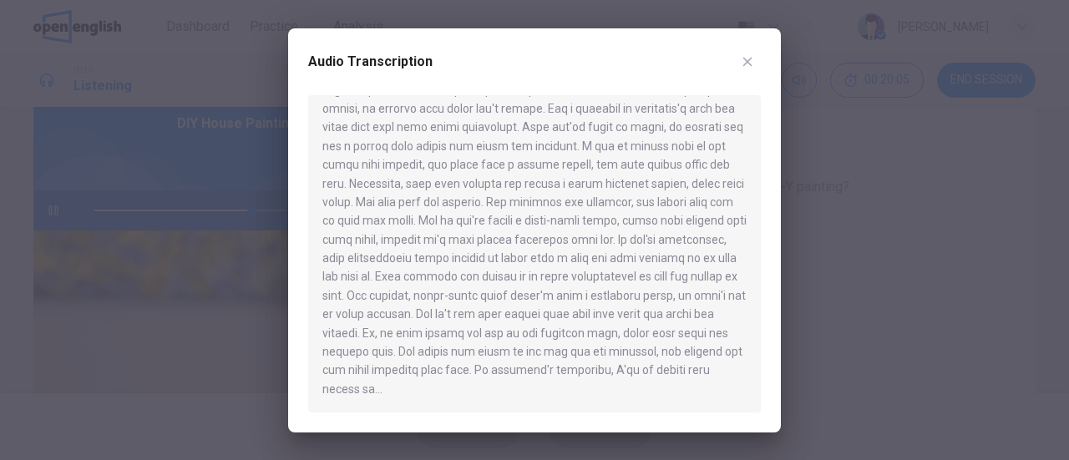
drag, startPoint x: 405, startPoint y: 220, endPoint x: 417, endPoint y: 226, distance: 13.1
click at [417, 226] on div at bounding box center [534, 253] width 453 height 317
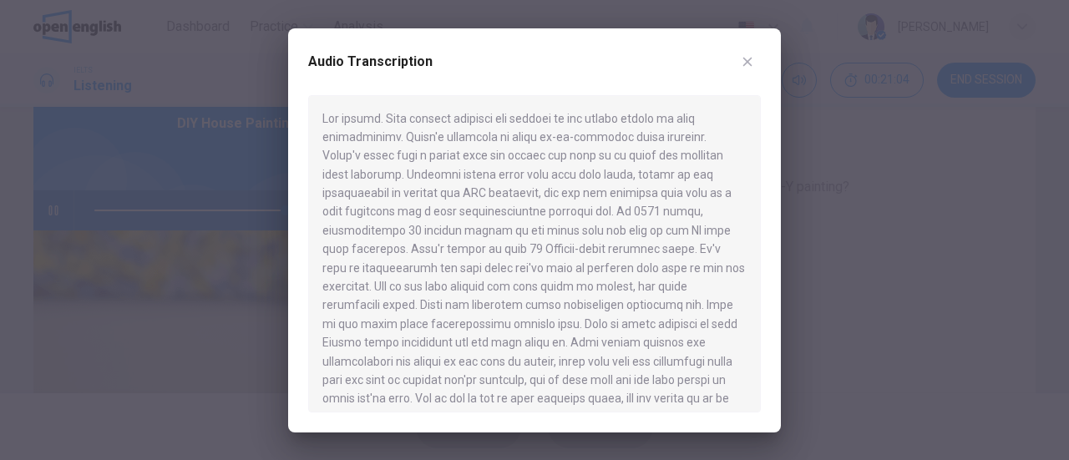
scroll to position [0, 0]
click at [753, 63] on icon "button" at bounding box center [747, 61] width 13 height 13
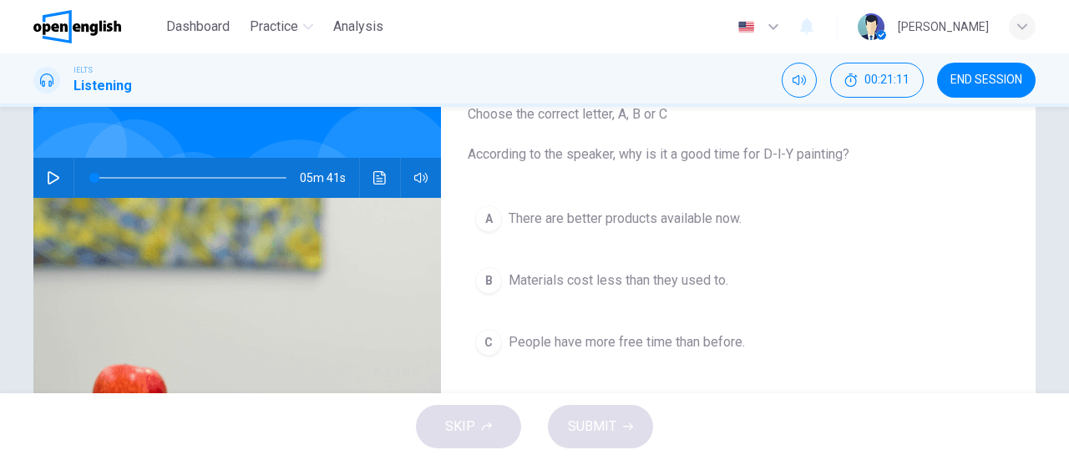
scroll to position [167, 0]
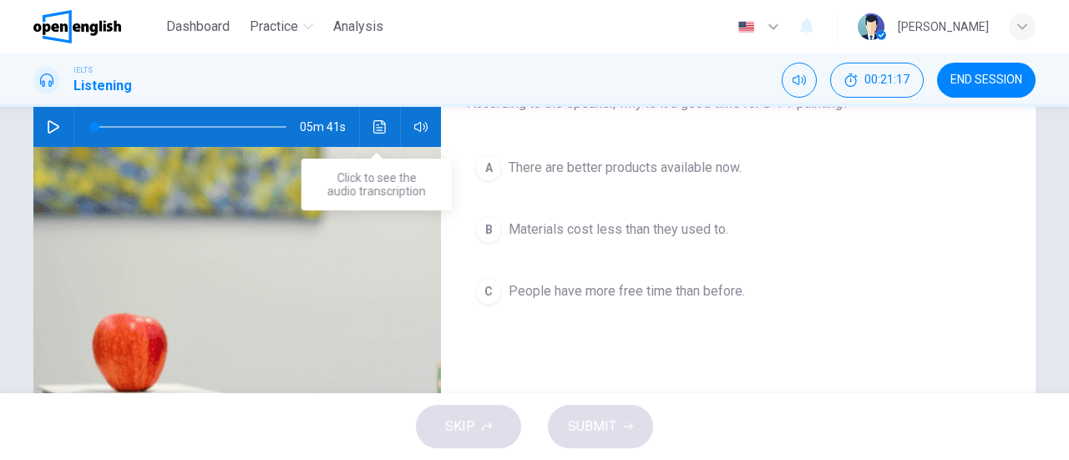
click at [373, 122] on icon "Click to see the audio transcription" at bounding box center [379, 126] width 13 height 13
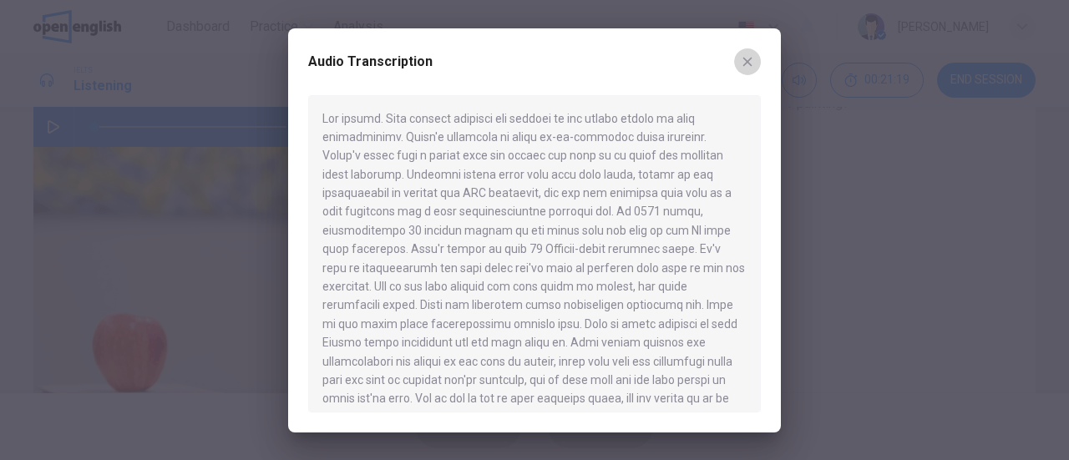
click at [747, 61] on icon "button" at bounding box center [747, 61] width 9 height 9
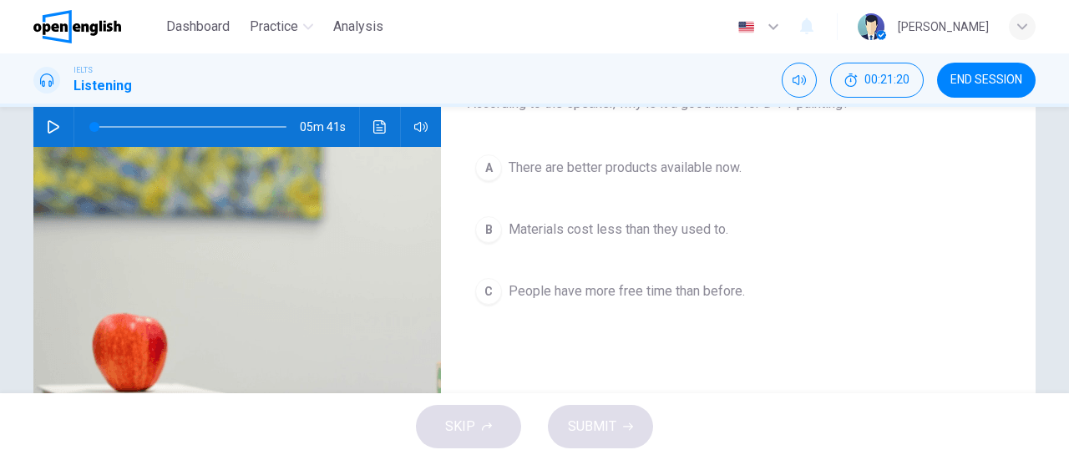
click at [40, 126] on button "button" at bounding box center [53, 127] width 27 height 40
click at [375, 126] on icon "Click to see the audio transcription" at bounding box center [379, 126] width 13 height 13
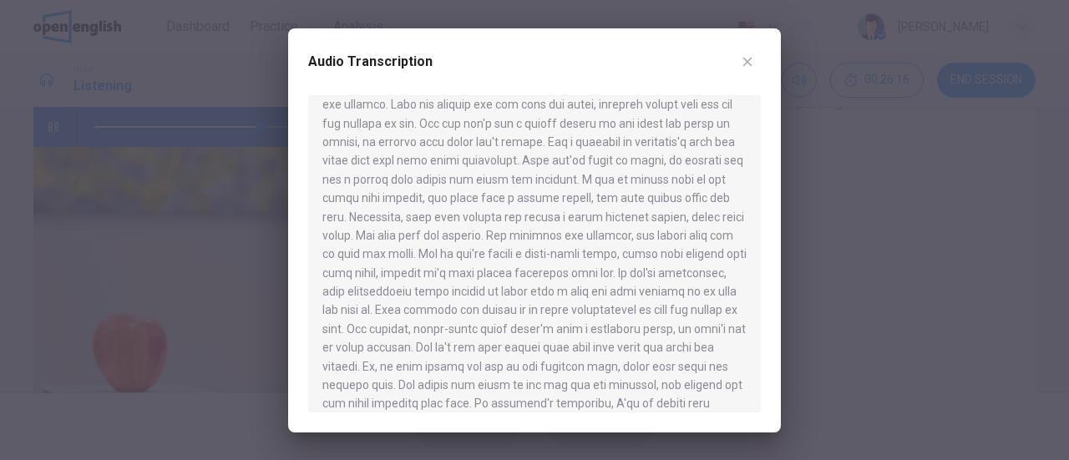
scroll to position [702, 0]
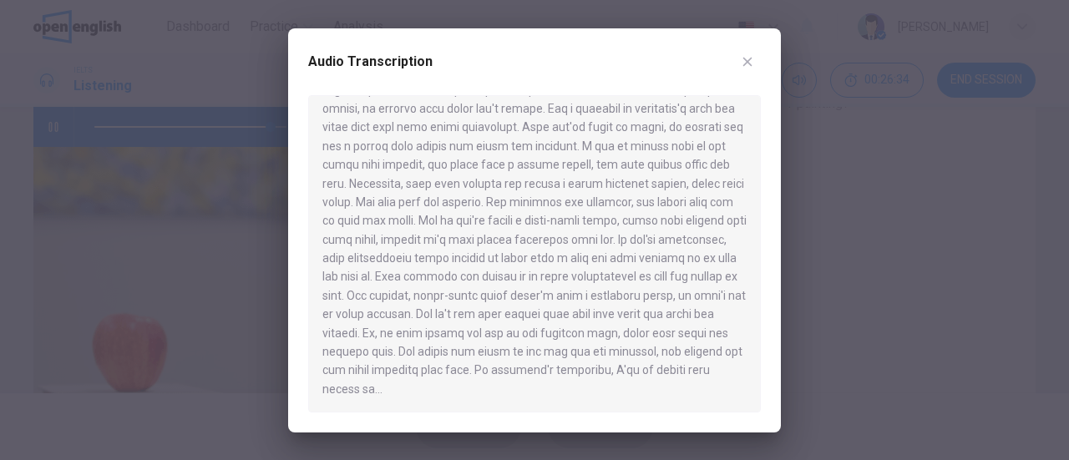
click at [393, 313] on div at bounding box center [534, 253] width 453 height 317
click at [750, 63] on icon "button" at bounding box center [747, 61] width 13 height 13
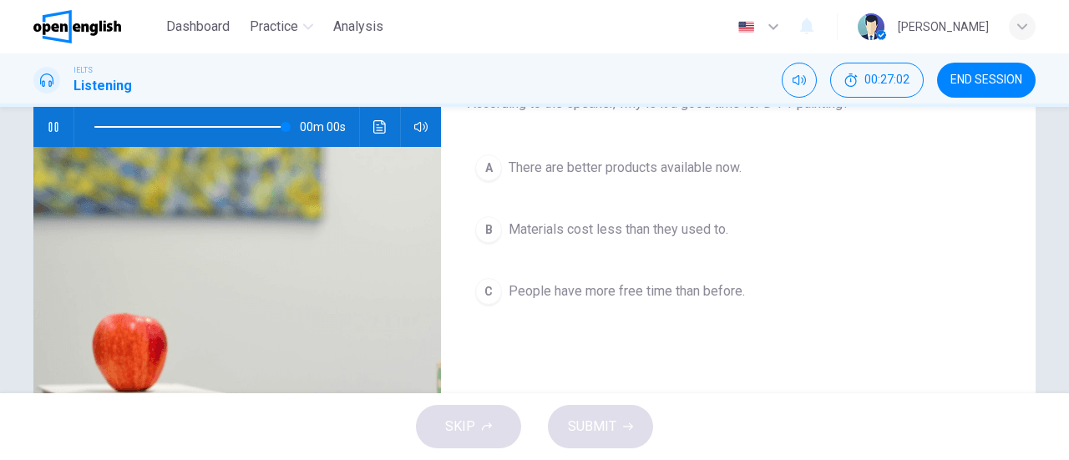
type input "*"
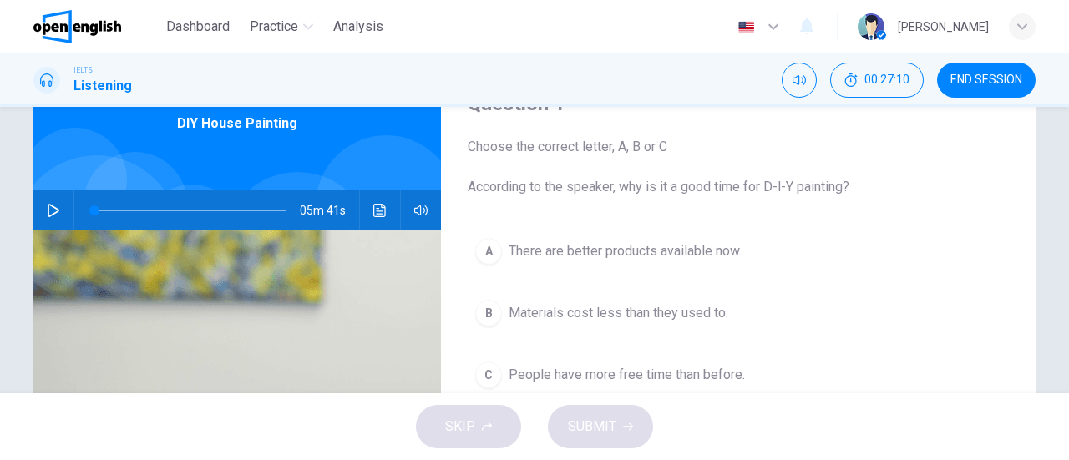
scroll to position [0, 0]
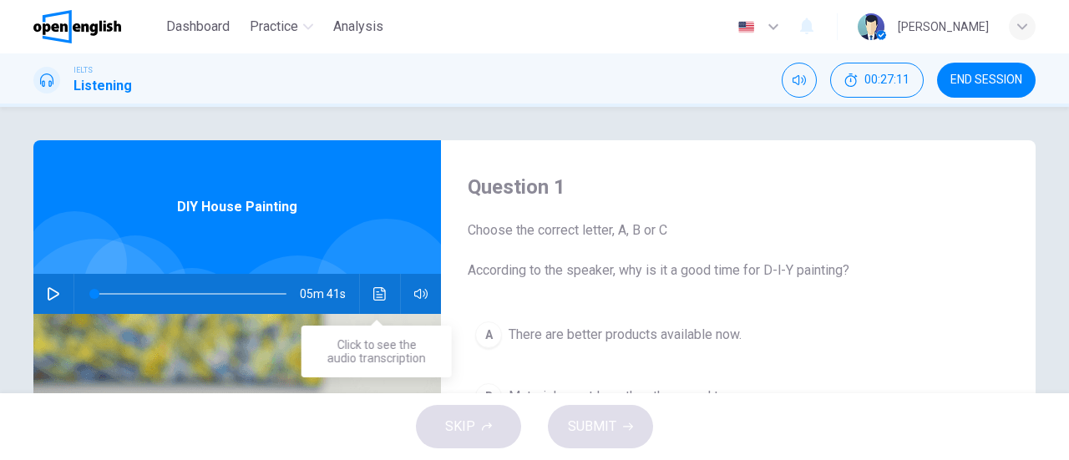
click at [373, 290] on icon "Click to see the audio transcription" at bounding box center [379, 293] width 13 height 13
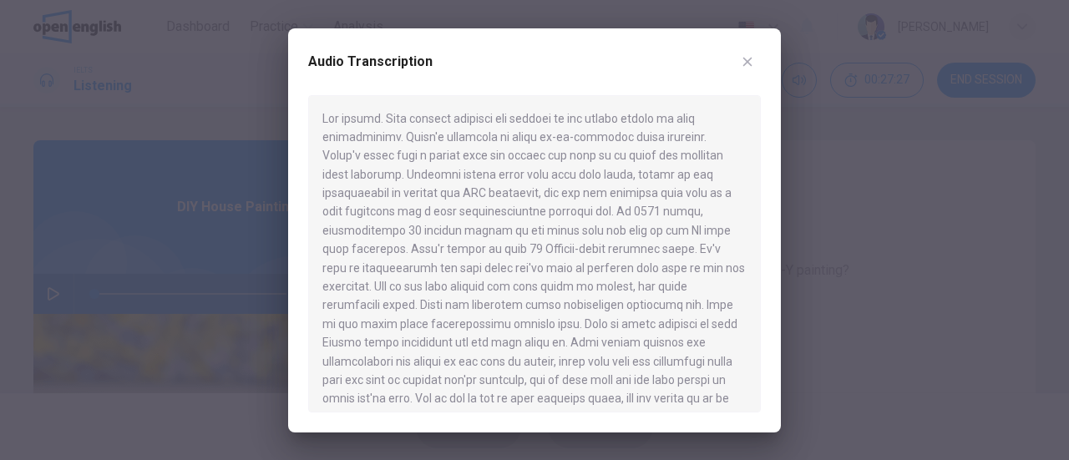
click at [747, 71] on button "button" at bounding box center [747, 61] width 27 height 27
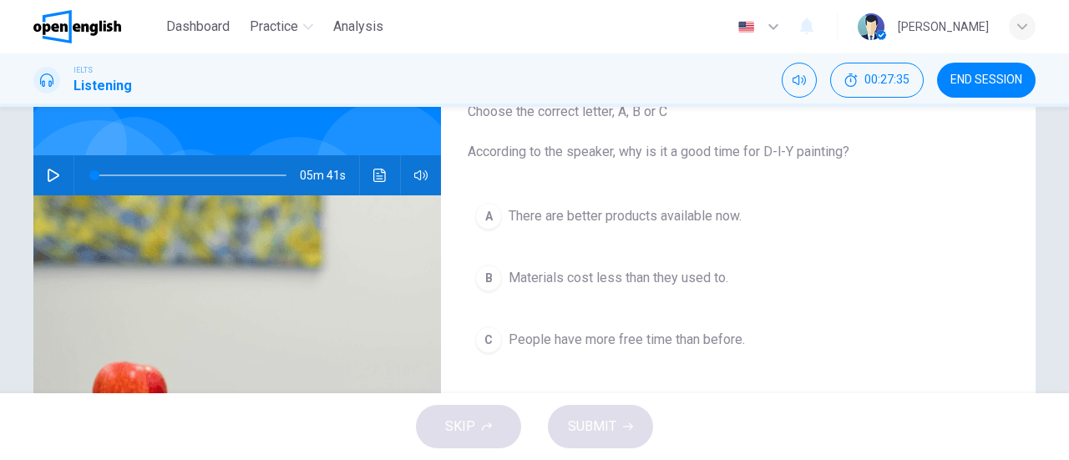
scroll to position [84, 0]
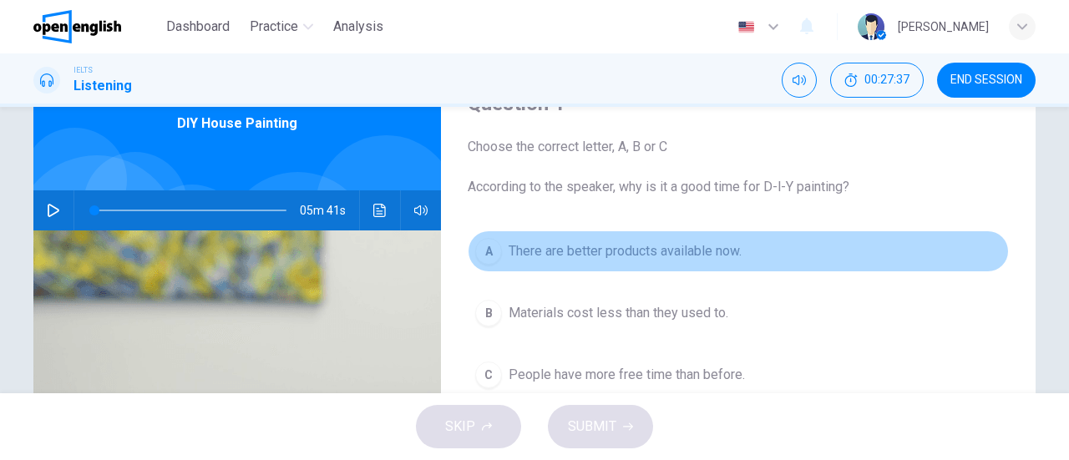
click at [515, 241] on span "There are better products available now." at bounding box center [625, 251] width 233 height 20
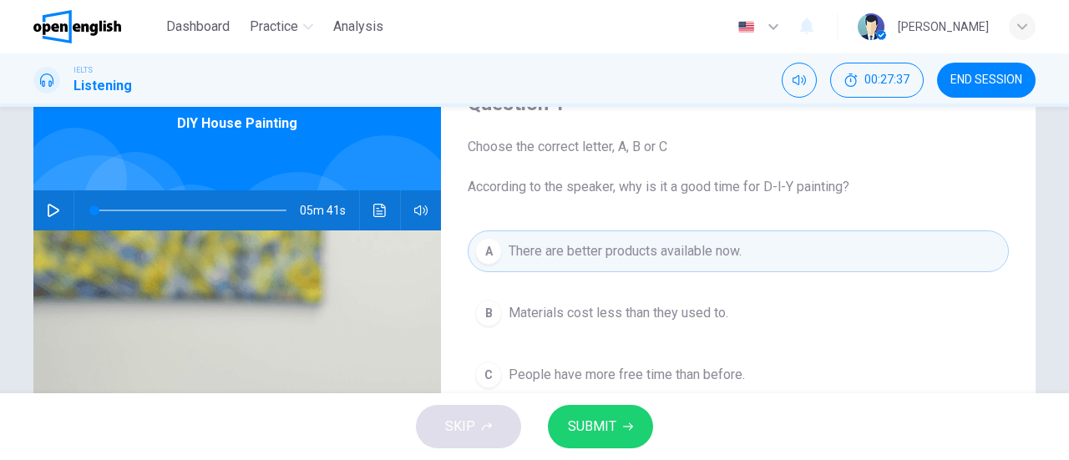
click at [616, 429] on button "SUBMIT" at bounding box center [600, 426] width 105 height 43
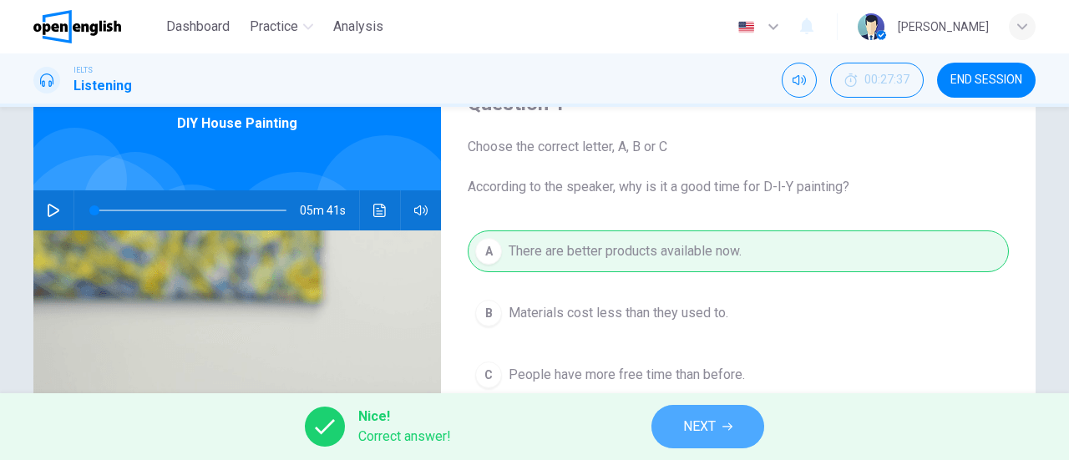
click at [682, 422] on button "NEXT" at bounding box center [708, 426] width 113 height 43
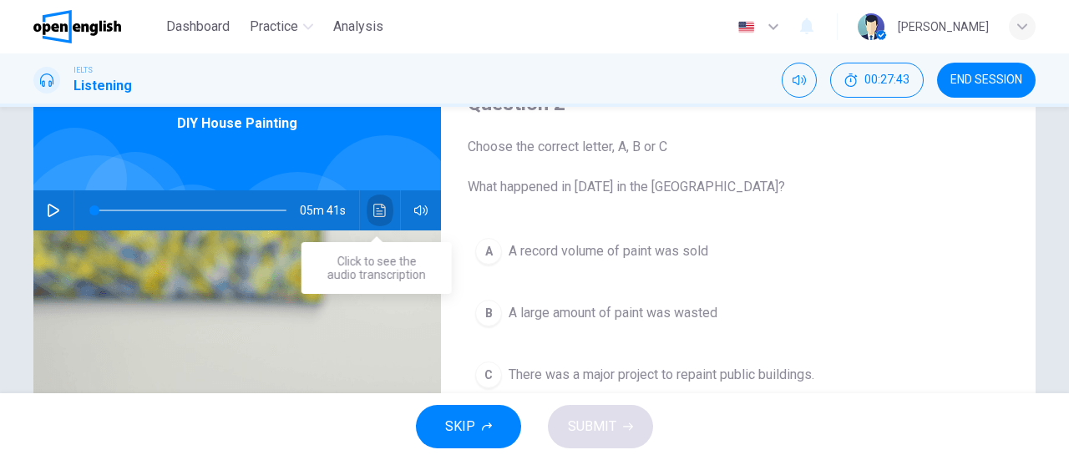
click at [382, 205] on icon "Click to see the audio transcription" at bounding box center [379, 210] width 13 height 13
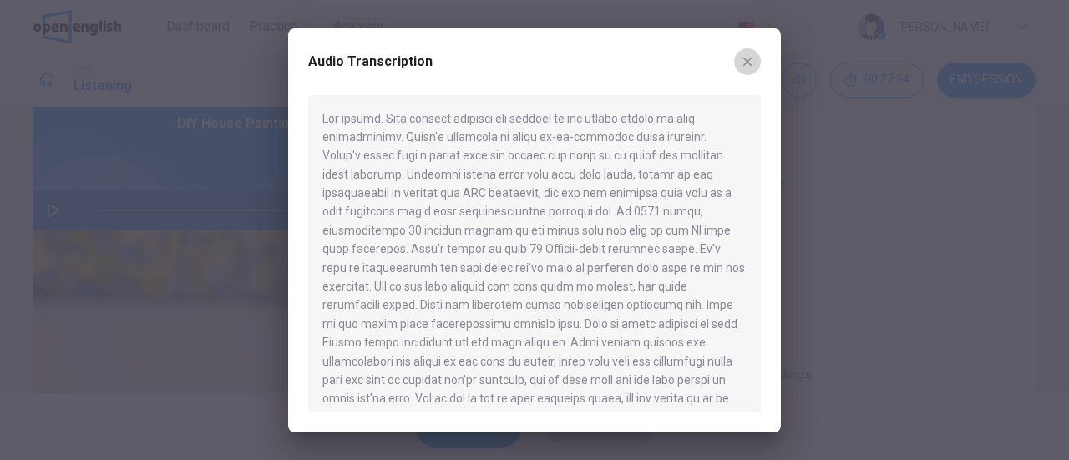
click at [750, 63] on icon "button" at bounding box center [747, 61] width 13 height 13
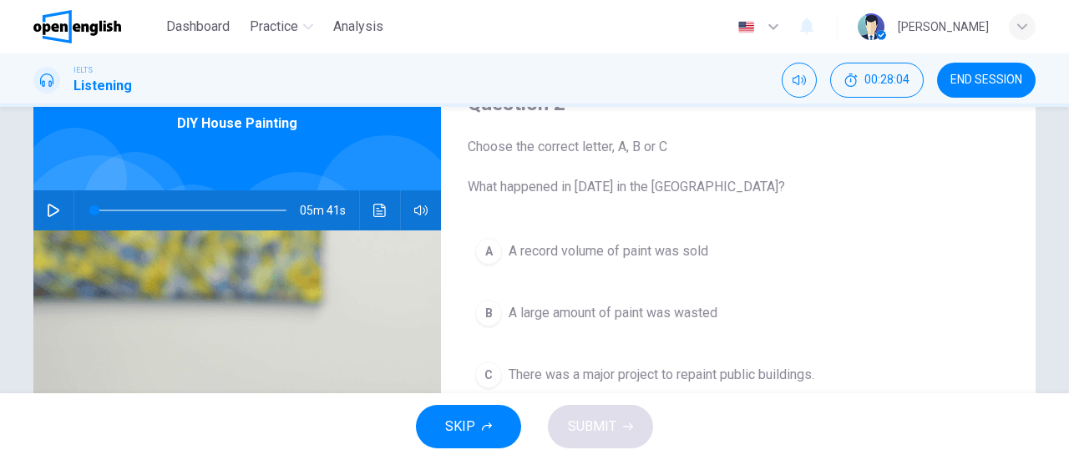
click at [667, 240] on button "A A record volume of paint was sold" at bounding box center [738, 252] width 541 height 42
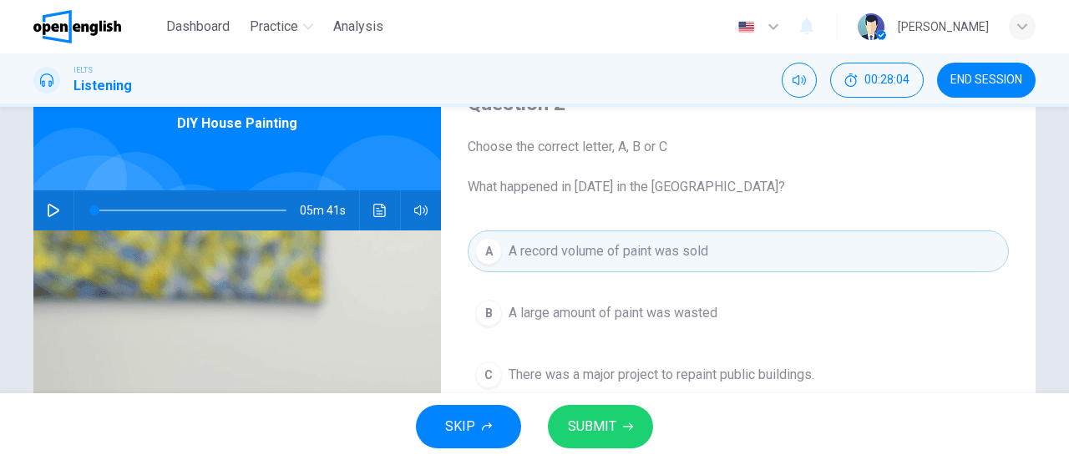
click at [622, 409] on button "SUBMIT" at bounding box center [600, 426] width 105 height 43
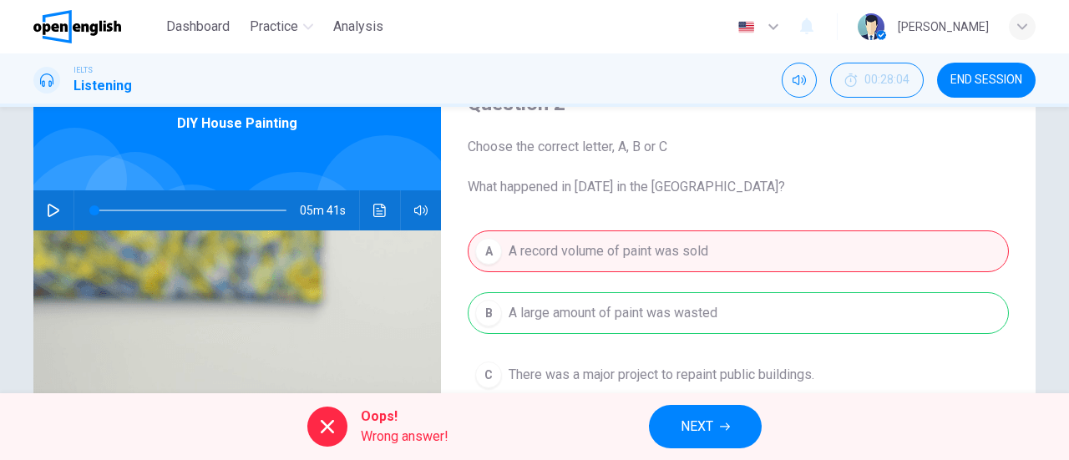
click at [713, 421] on span "NEXT" at bounding box center [697, 426] width 33 height 23
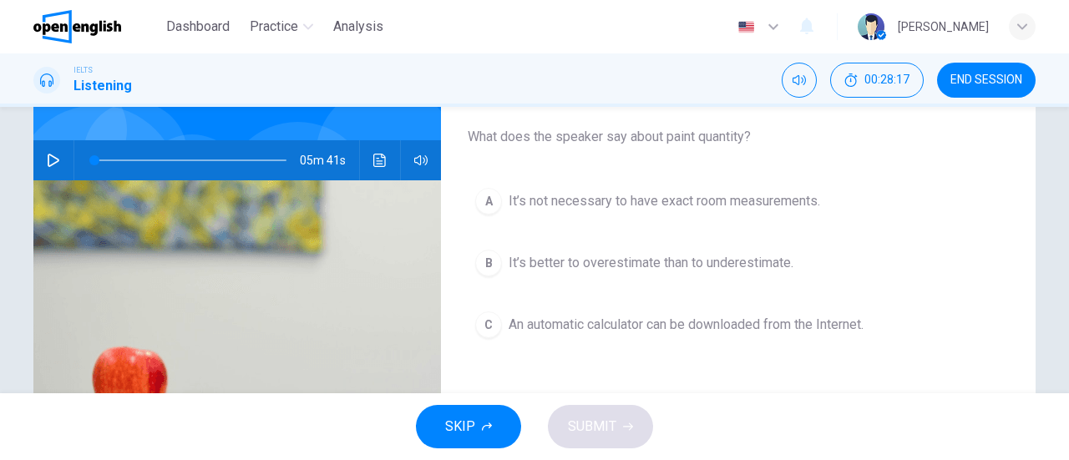
scroll to position [167, 0]
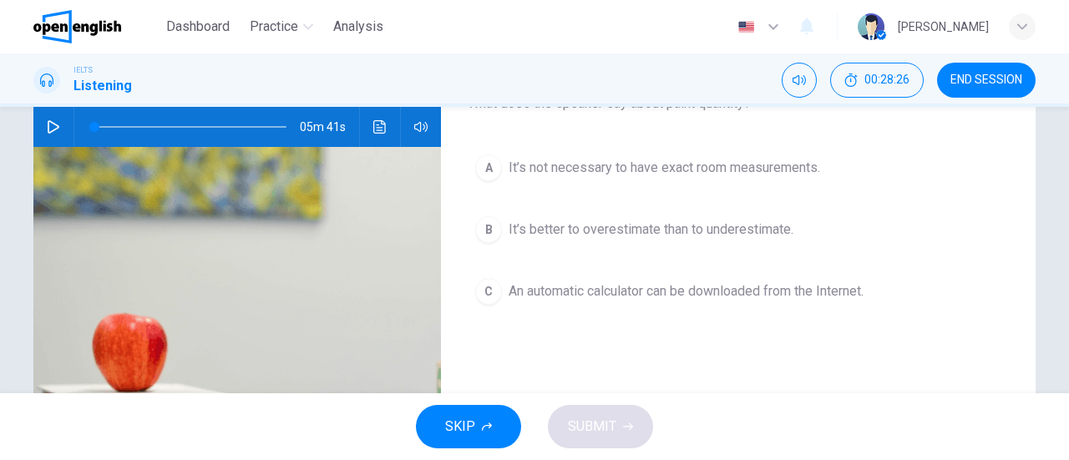
click at [748, 281] on span "An automatic calculator can be downloaded from the Internet." at bounding box center [686, 291] width 355 height 20
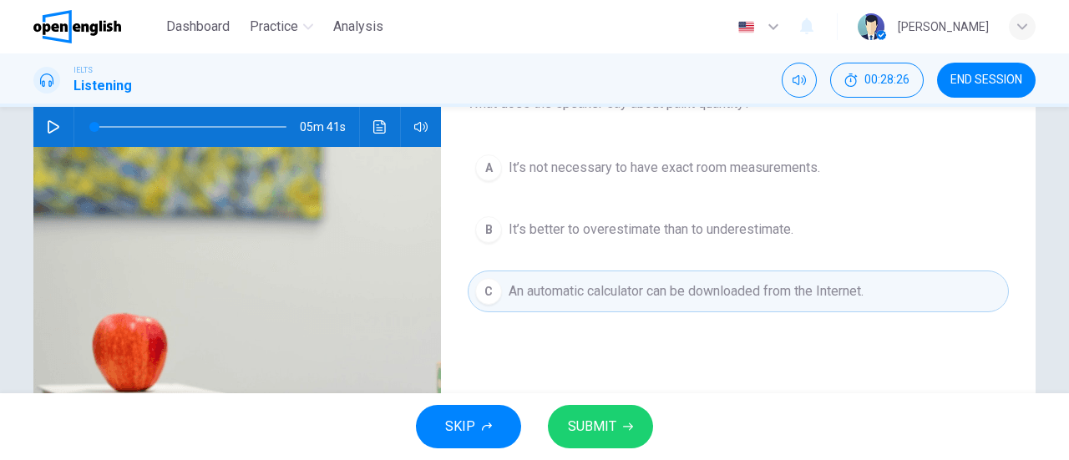
click at [601, 429] on span "SUBMIT" at bounding box center [592, 426] width 48 height 23
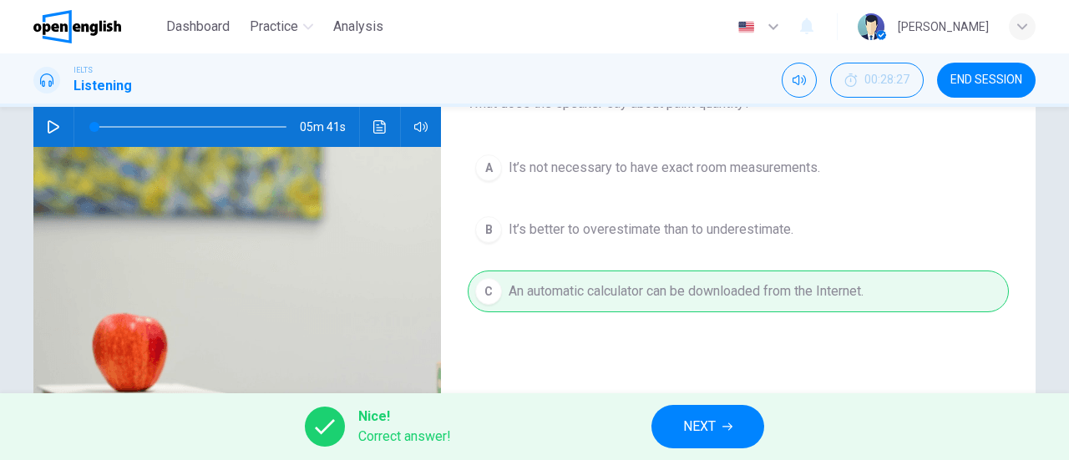
click at [732, 422] on icon "button" at bounding box center [728, 427] width 10 height 10
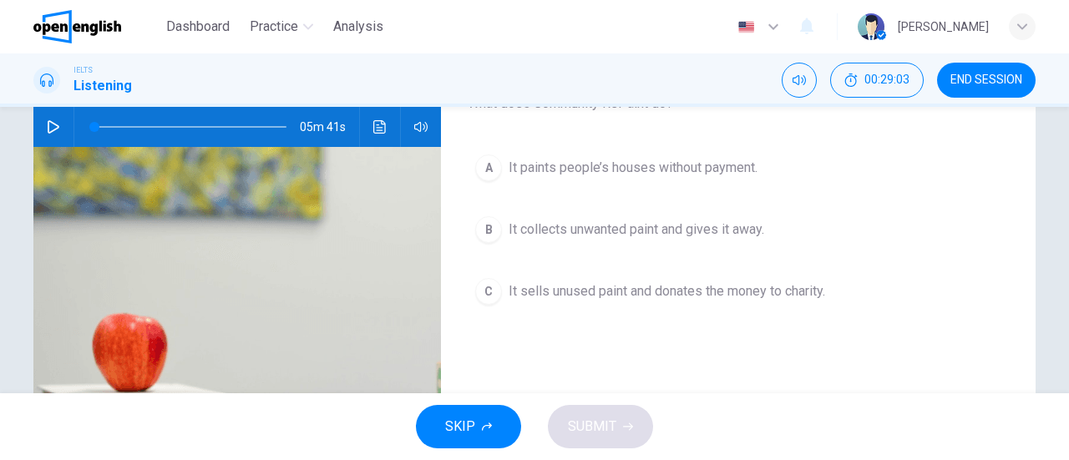
scroll to position [84, 0]
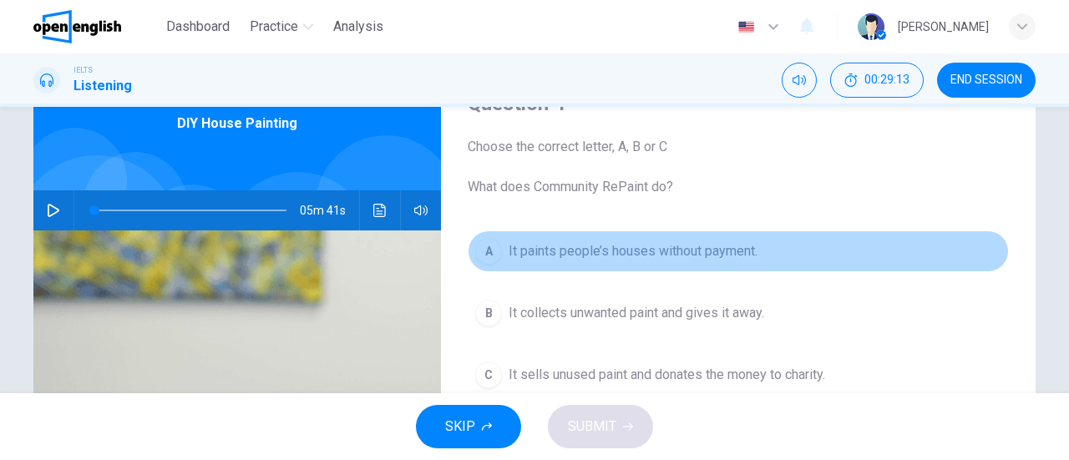
click at [670, 251] on span "It paints people’s houses without payment." at bounding box center [633, 251] width 249 height 20
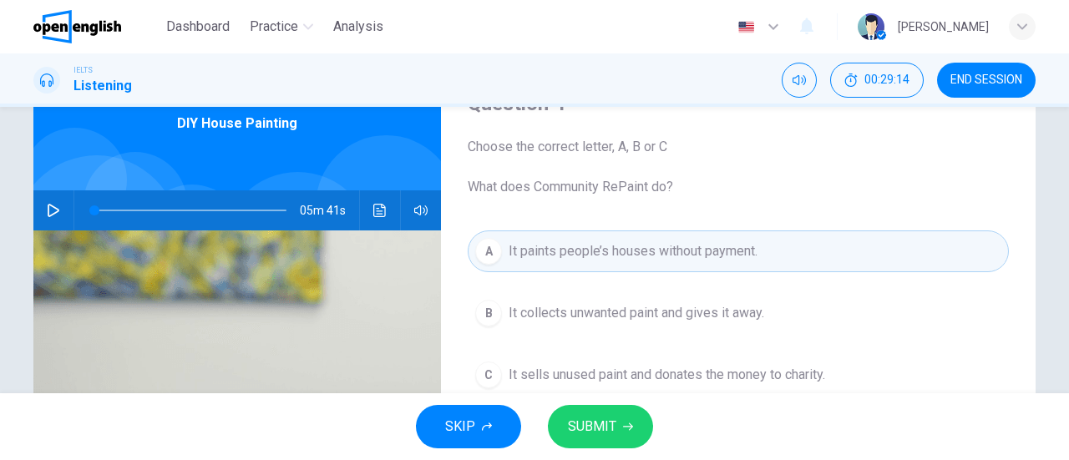
click at [630, 434] on button "SUBMIT" at bounding box center [600, 426] width 105 height 43
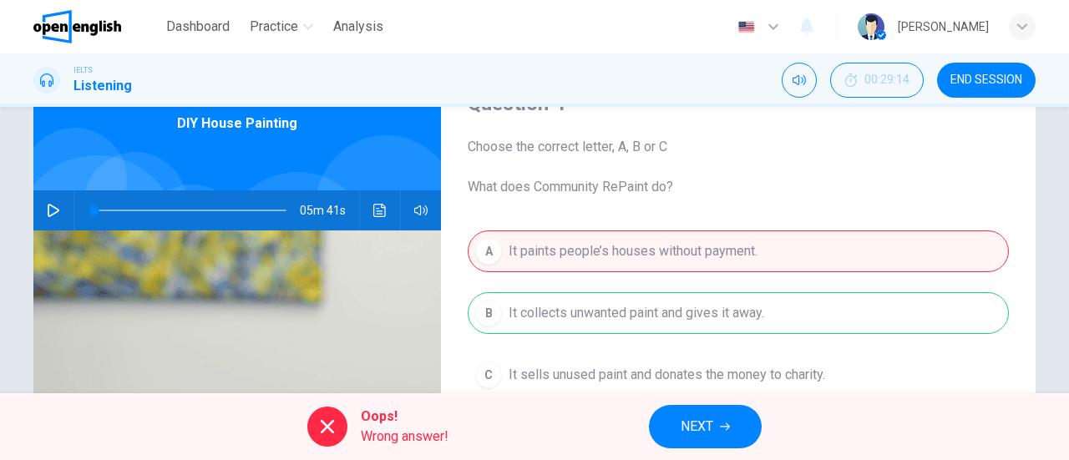
scroll to position [167, 0]
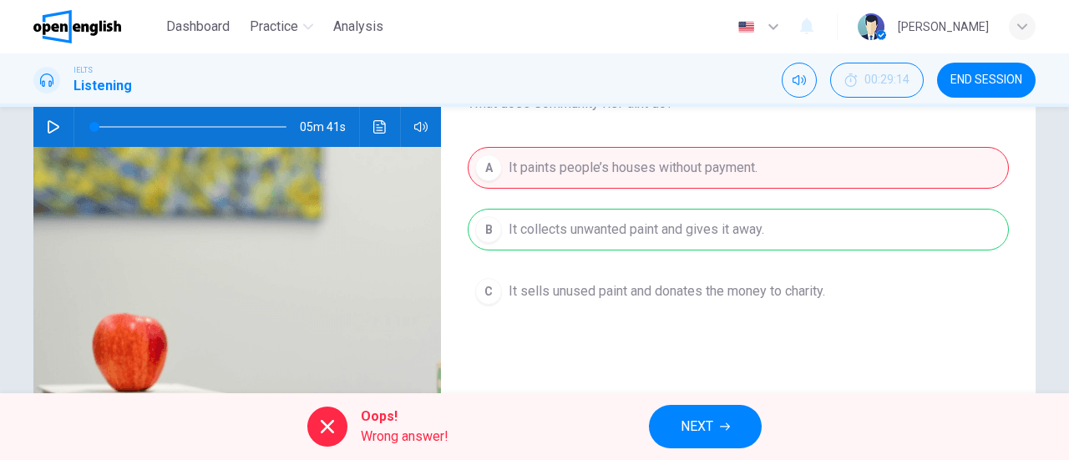
click at [720, 418] on button "NEXT" at bounding box center [705, 426] width 113 height 43
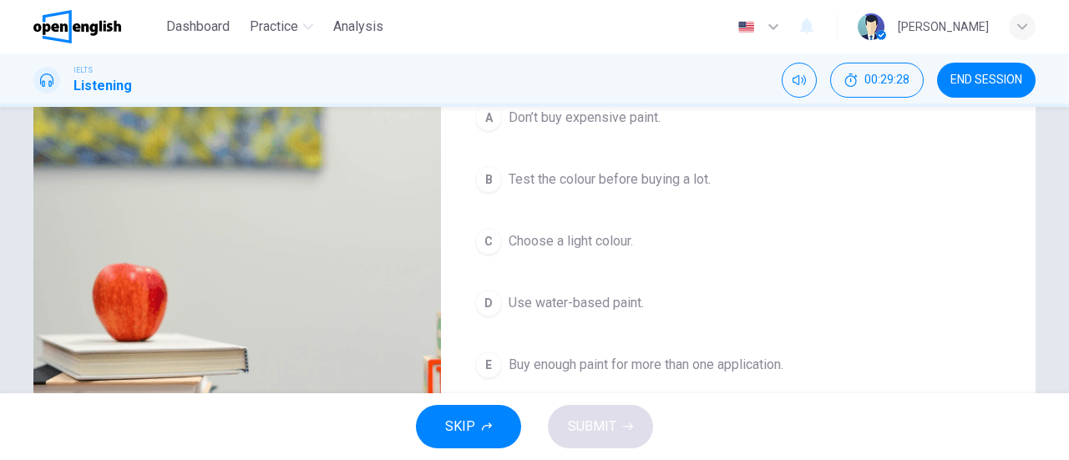
scroll to position [251, 0]
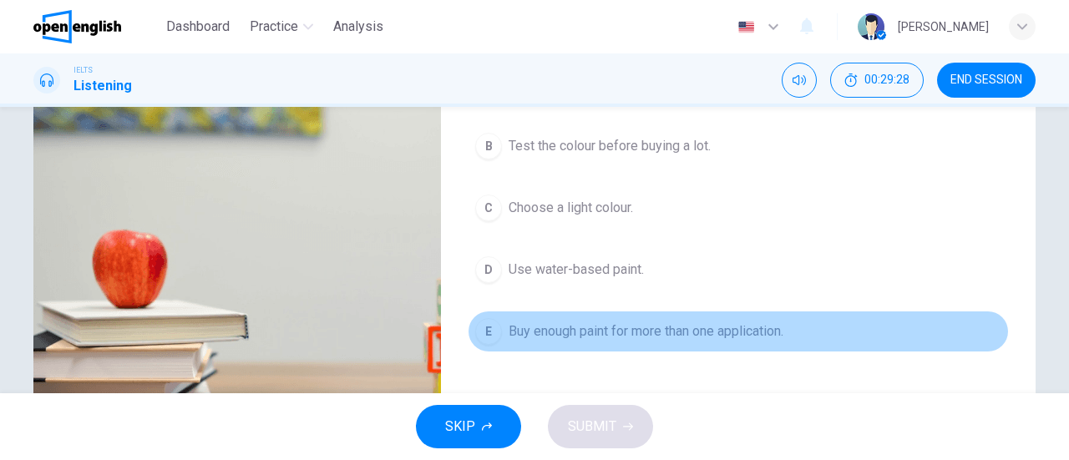
click at [596, 326] on span "Buy enough paint for more than one application." at bounding box center [646, 332] width 275 height 20
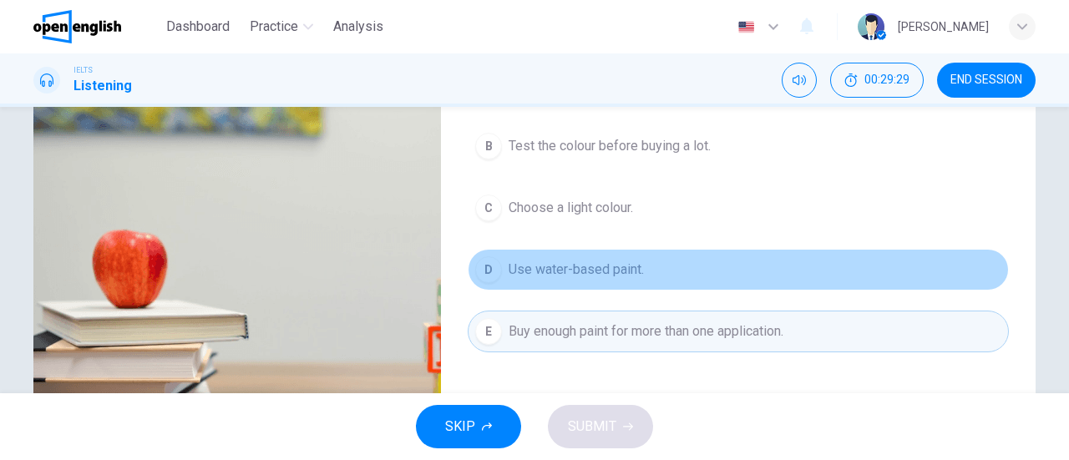
click at [599, 271] on span "Use water-based paint." at bounding box center [576, 270] width 135 height 20
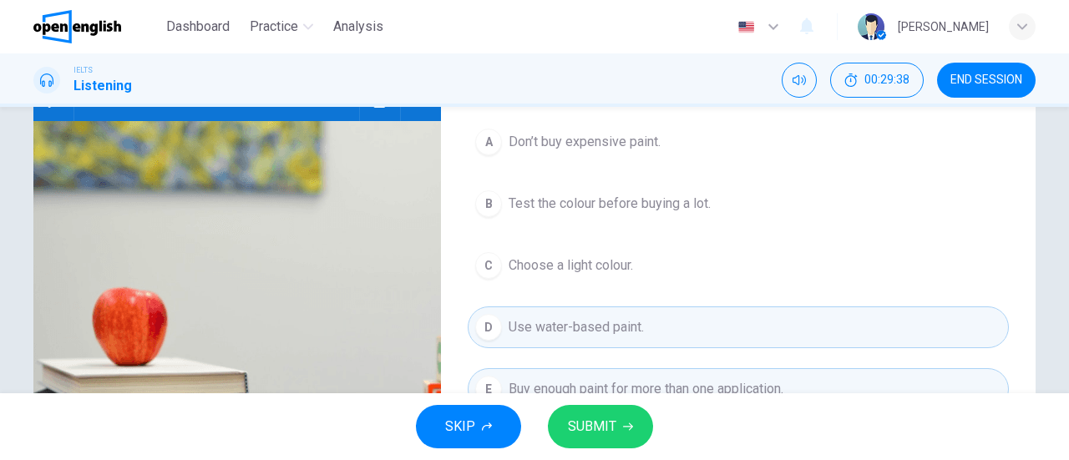
scroll to position [167, 0]
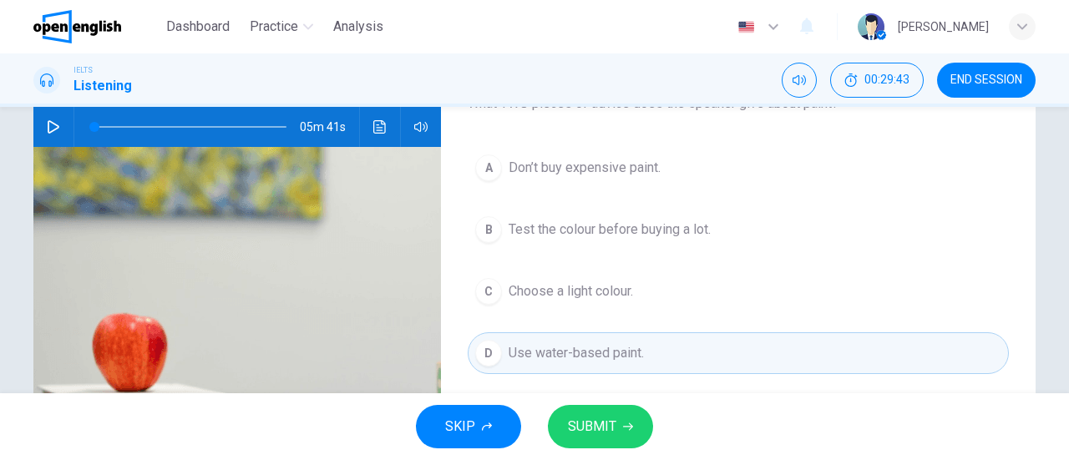
click at [673, 215] on button "B Test the colour before buying a lot." at bounding box center [738, 230] width 541 height 42
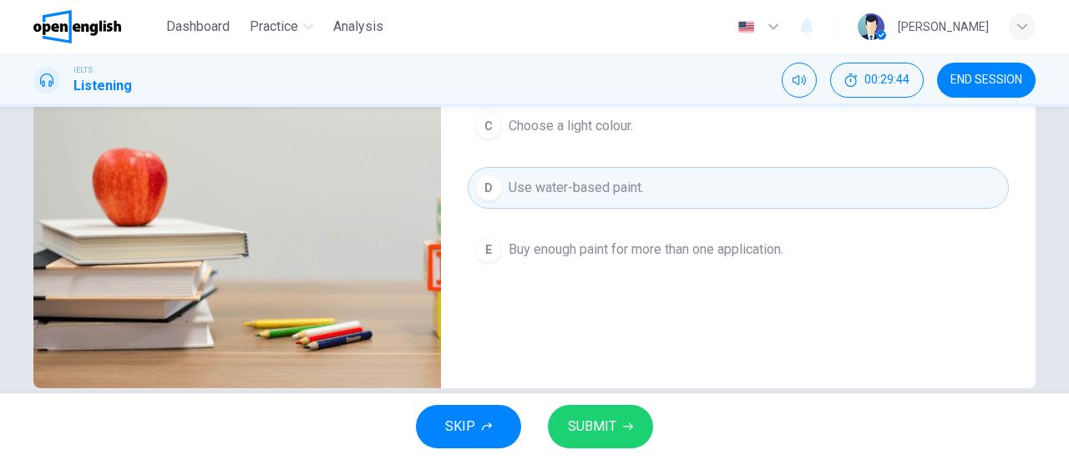
scroll to position [334, 0]
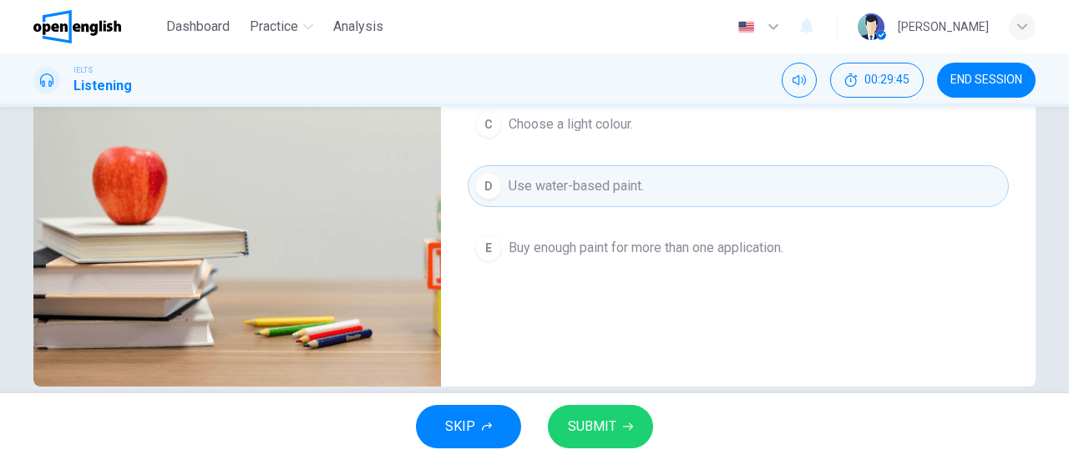
click at [615, 430] on span "SUBMIT" at bounding box center [592, 426] width 48 height 23
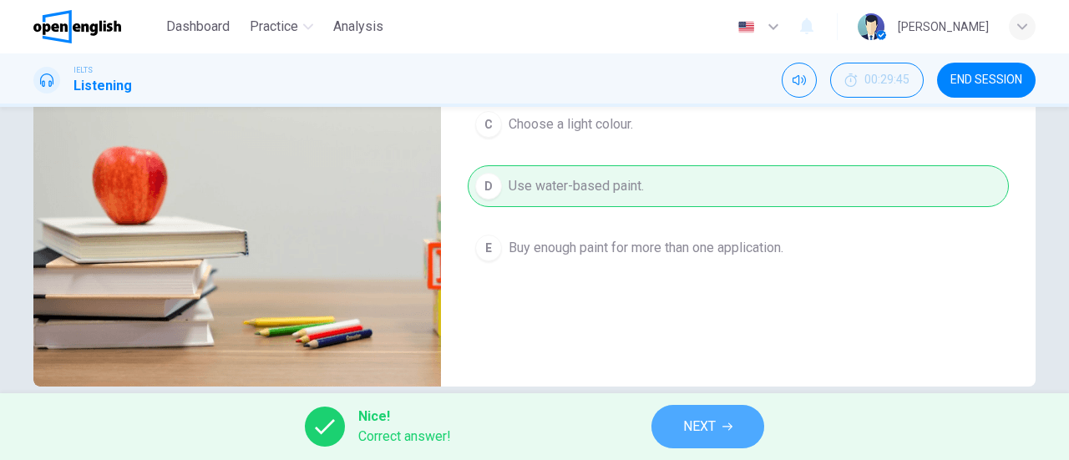
click at [727, 415] on button "NEXT" at bounding box center [708, 426] width 113 height 43
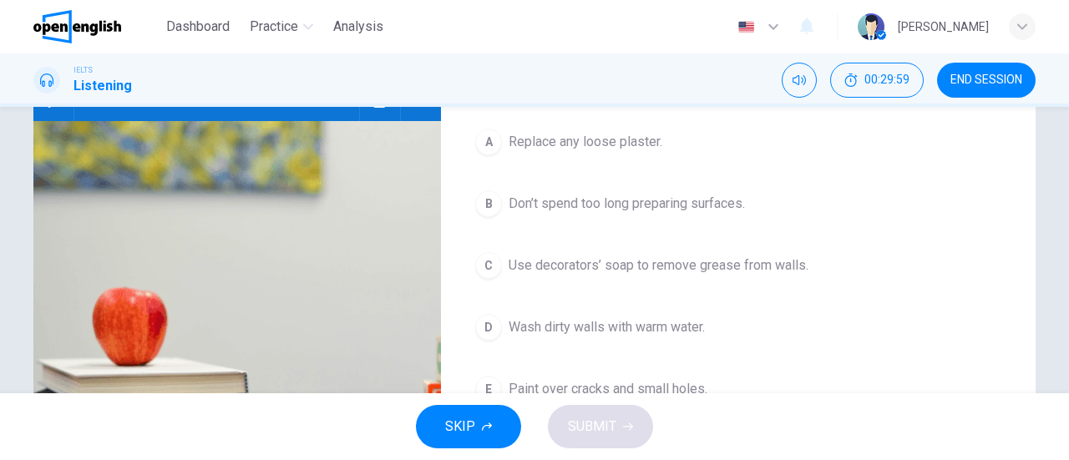
scroll to position [167, 0]
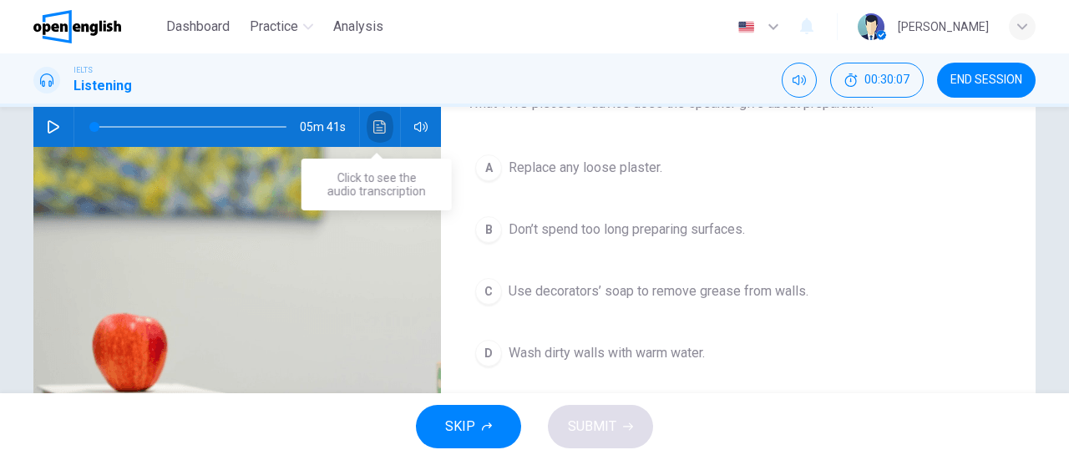
click at [379, 129] on icon "Click to see the audio transcription" at bounding box center [379, 126] width 13 height 13
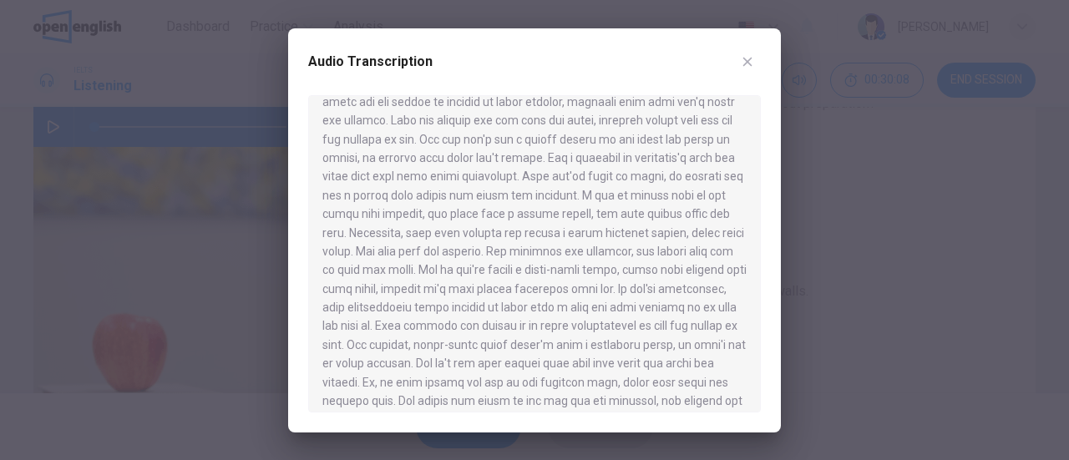
scroll to position [702, 0]
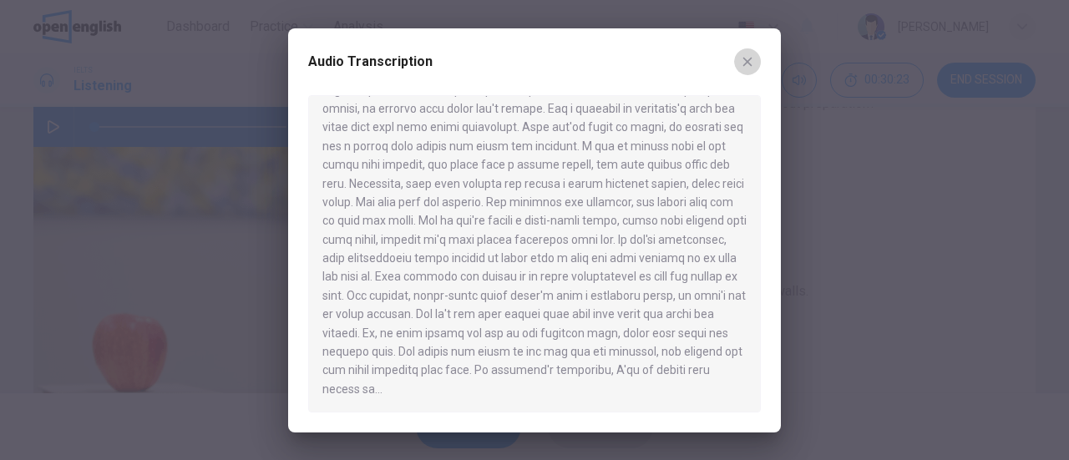
click at [742, 62] on icon "button" at bounding box center [747, 61] width 13 height 13
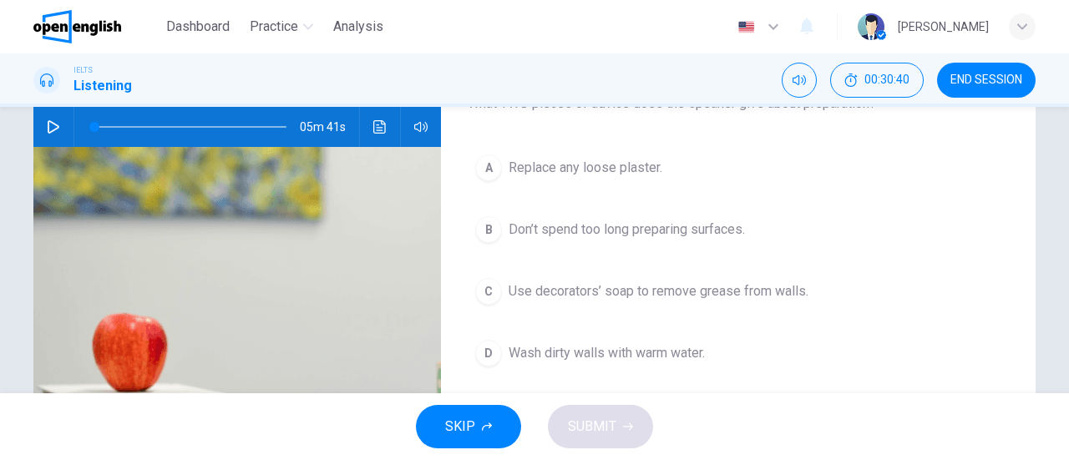
scroll to position [251, 0]
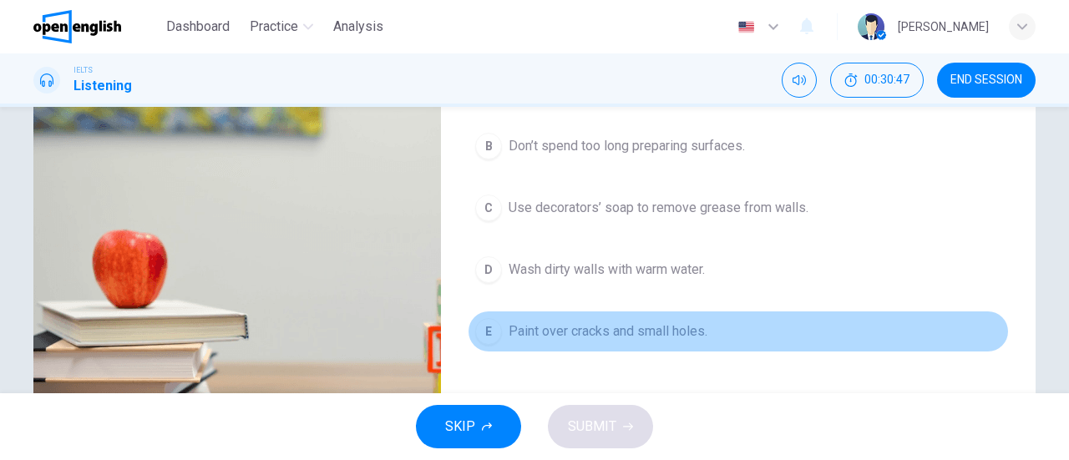
click at [544, 333] on span "Paint over cracks and small holes." at bounding box center [608, 332] width 199 height 20
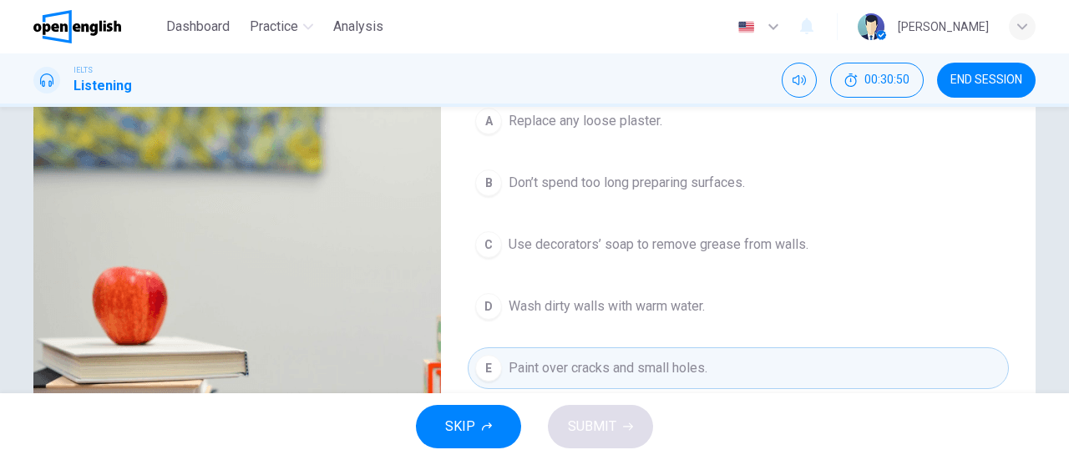
scroll to position [167, 0]
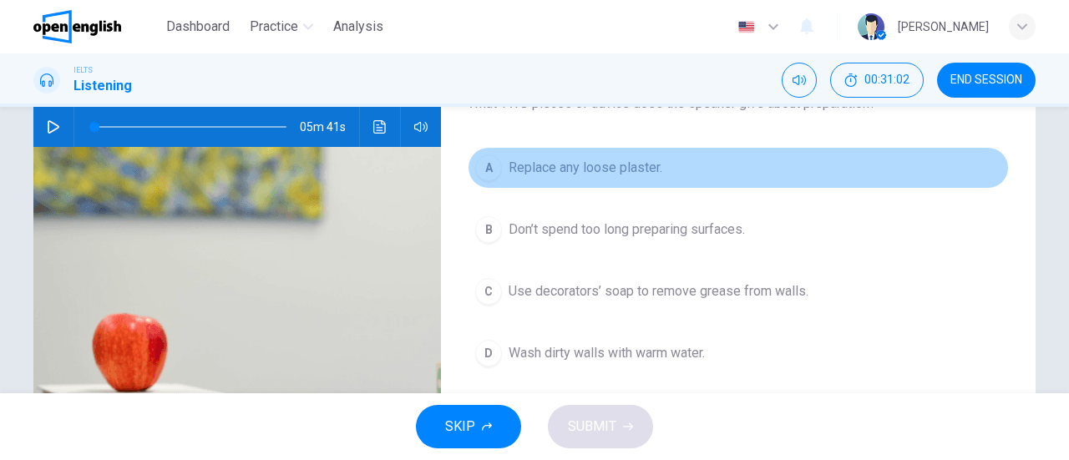
click at [547, 167] on span "Replace any loose plaster." at bounding box center [586, 168] width 154 height 20
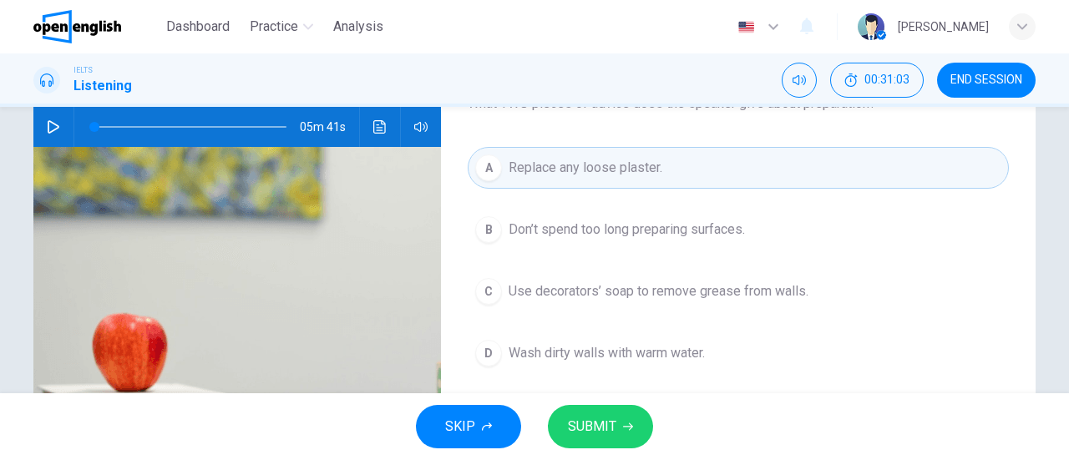
click at [616, 422] on button "SUBMIT" at bounding box center [600, 426] width 105 height 43
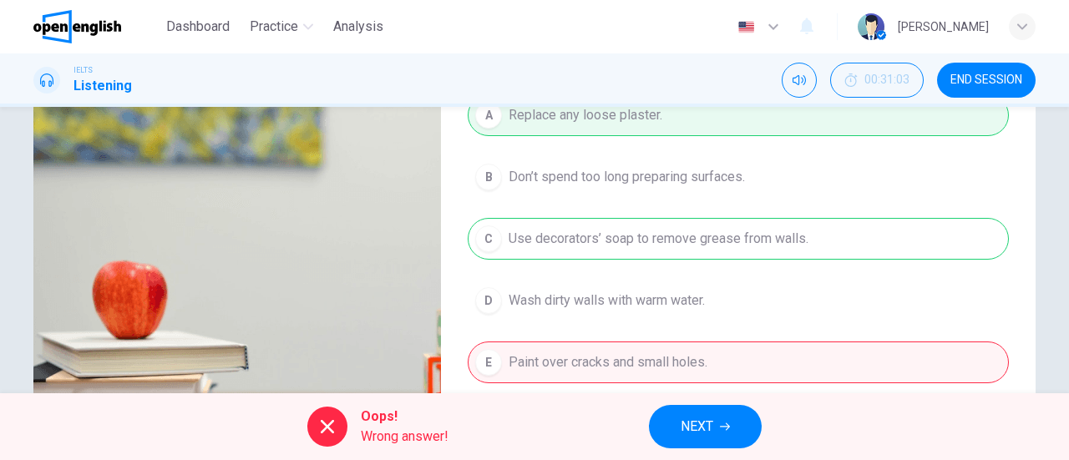
scroll to position [194, 0]
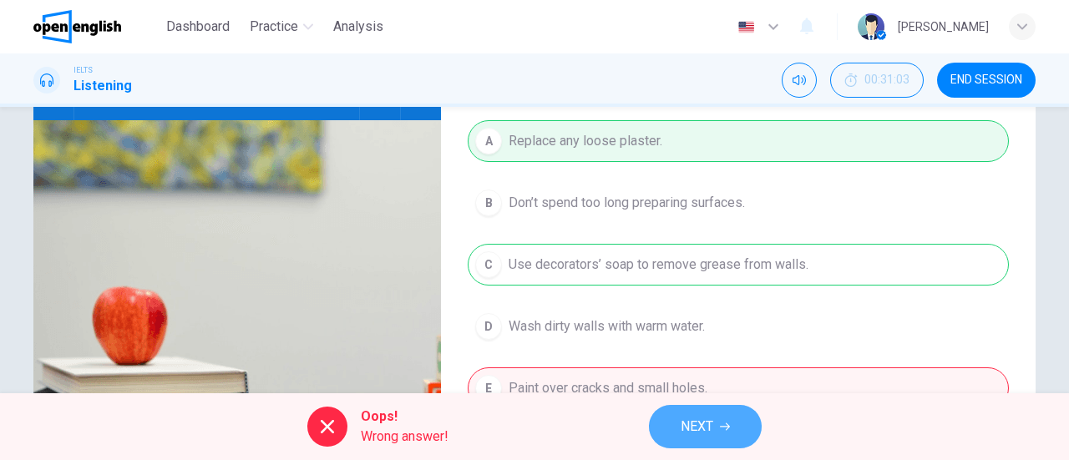
click at [739, 429] on button "NEXT" at bounding box center [705, 426] width 113 height 43
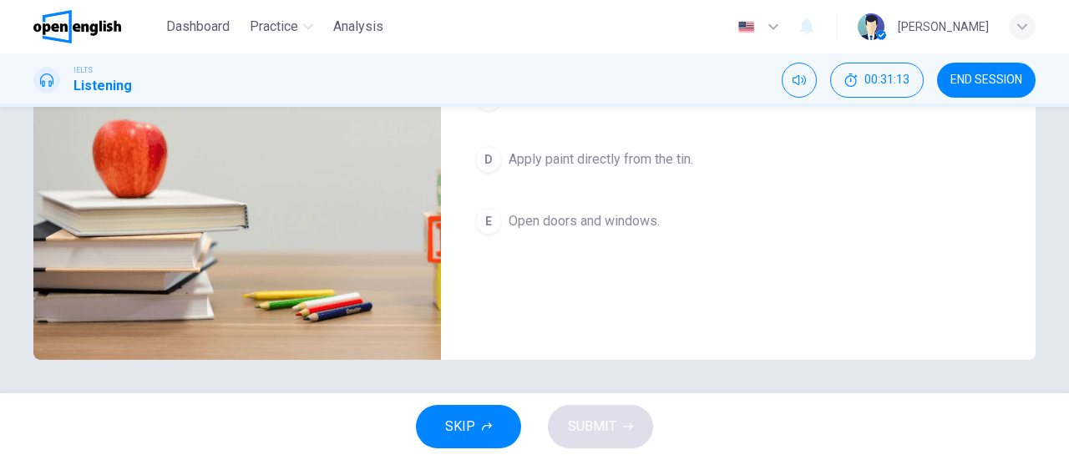
scroll to position [277, 0]
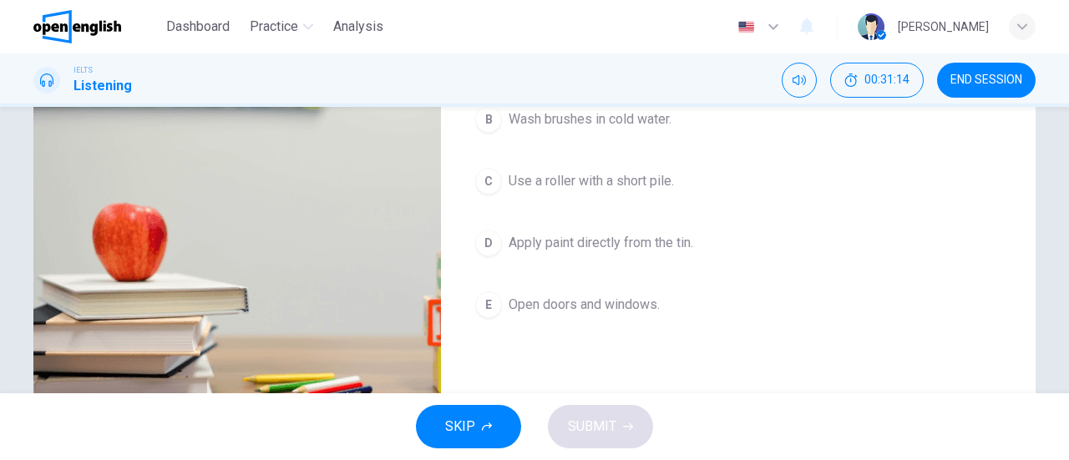
click at [591, 297] on span "Open doors and windows." at bounding box center [584, 305] width 151 height 20
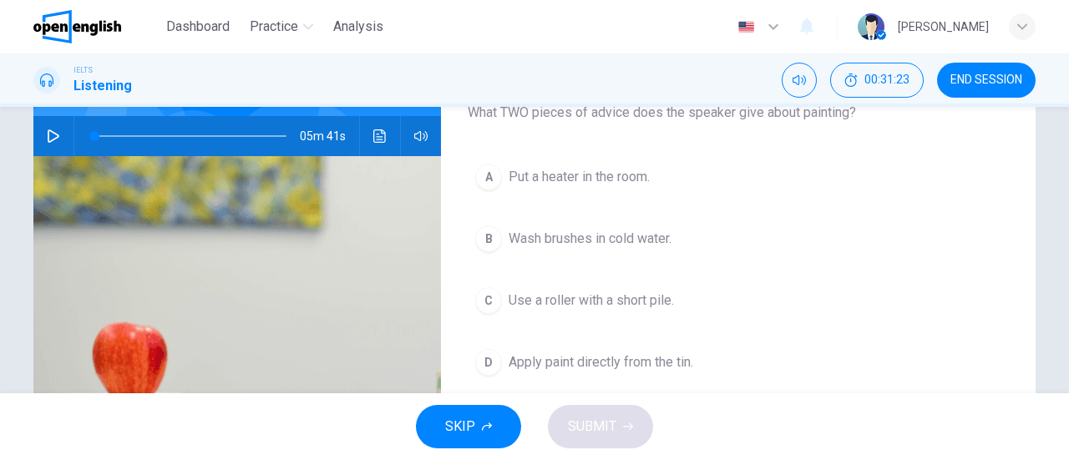
scroll to position [194, 0]
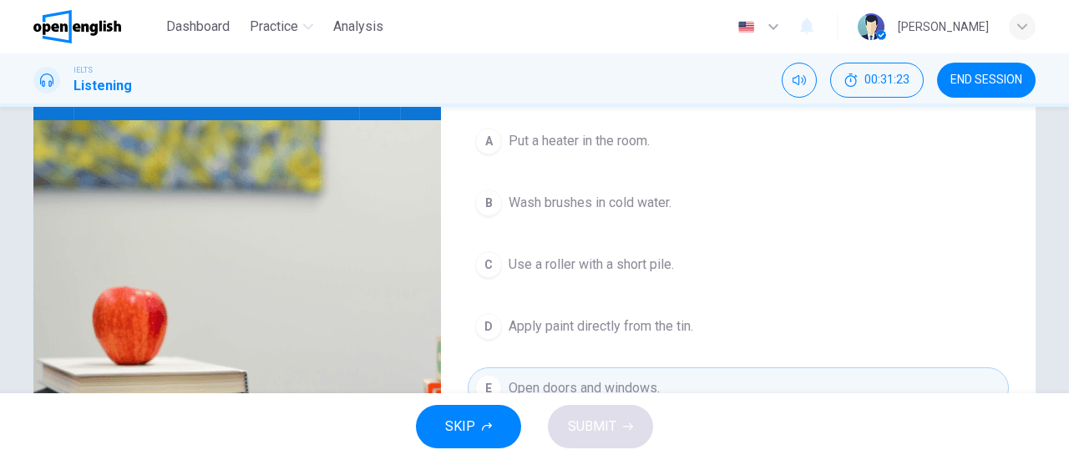
click at [621, 268] on span "Use a roller with a short pile." at bounding box center [591, 265] width 165 height 20
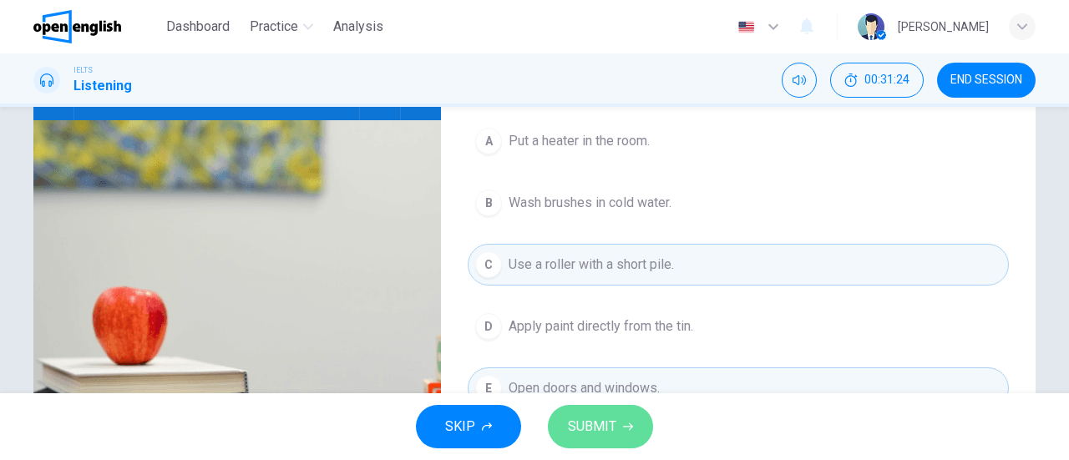
click at [610, 413] on button "SUBMIT" at bounding box center [600, 426] width 105 height 43
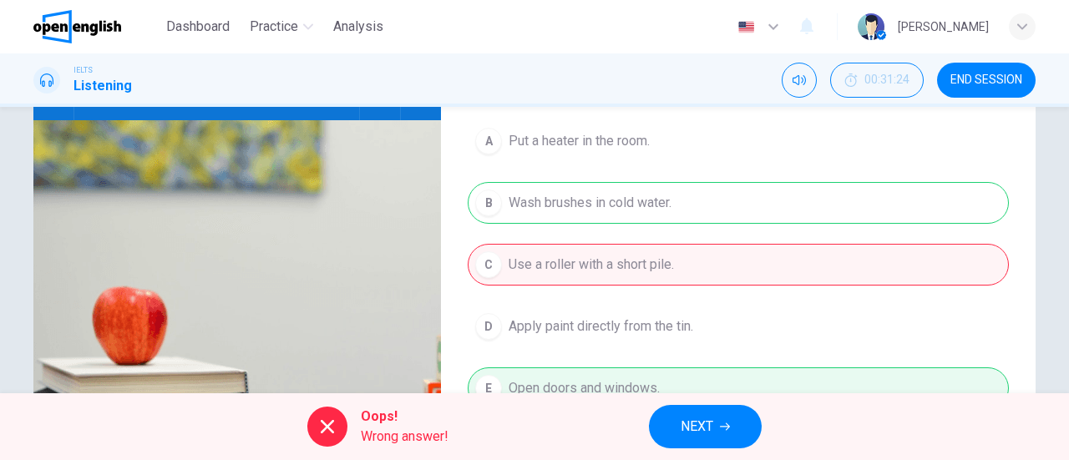
click at [732, 429] on button "NEXT" at bounding box center [705, 426] width 113 height 43
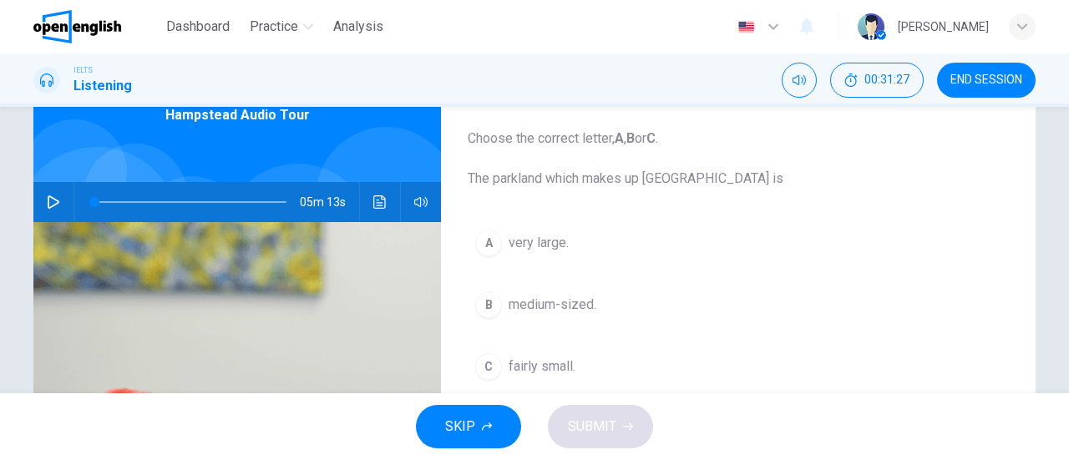
scroll to position [0, 0]
